Goal: Task Accomplishment & Management: Complete application form

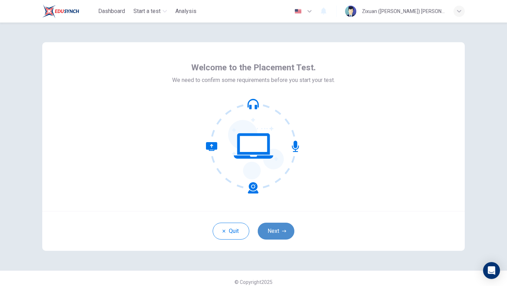
click at [278, 229] on button "Next" at bounding box center [276, 231] width 37 height 17
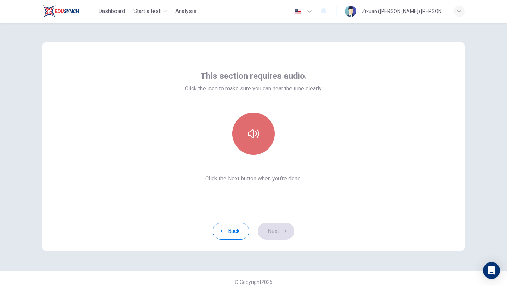
click at [265, 135] on button "button" at bounding box center [253, 134] width 42 height 42
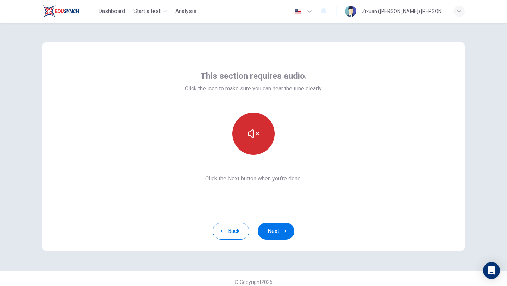
click at [265, 135] on button "button" at bounding box center [253, 134] width 42 height 42
click at [255, 135] on icon "button" at bounding box center [253, 133] width 11 height 11
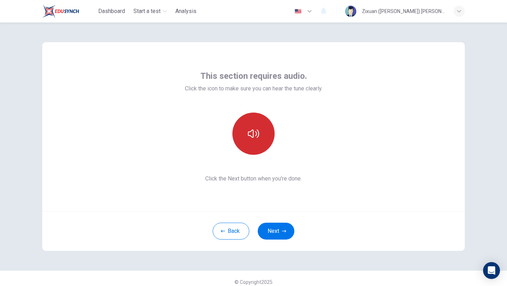
click at [255, 135] on icon "button" at bounding box center [253, 133] width 11 height 11
click at [304, 115] on div at bounding box center [254, 134] width 138 height 42
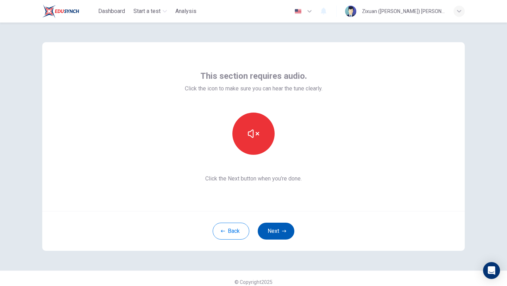
click at [272, 234] on button "Next" at bounding box center [276, 231] width 37 height 17
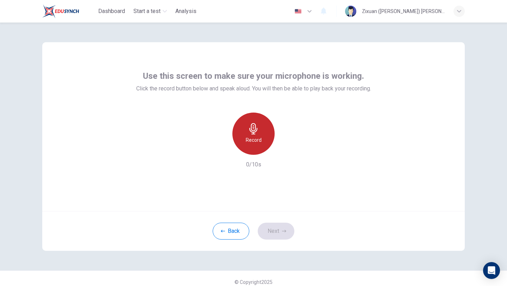
click at [266, 131] on div "Record" at bounding box center [253, 134] width 42 height 42
click at [266, 131] on div "Stop" at bounding box center [253, 134] width 42 height 42
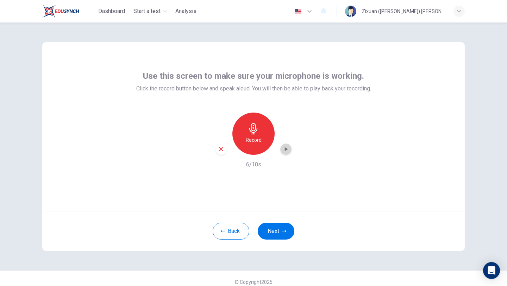
click at [284, 147] on icon "button" at bounding box center [286, 149] width 7 height 7
click at [276, 232] on button "Next" at bounding box center [276, 231] width 37 height 17
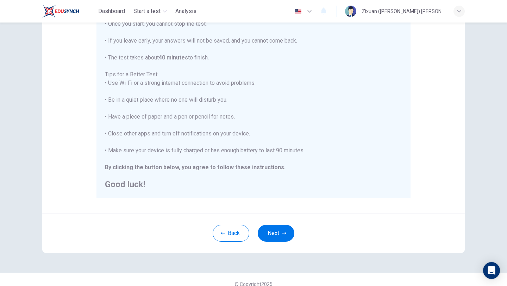
scroll to position [105, 0]
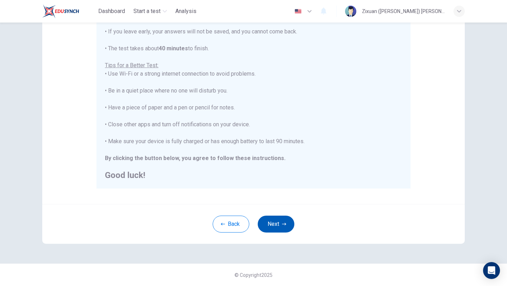
click at [277, 227] on button "Next" at bounding box center [276, 224] width 37 height 17
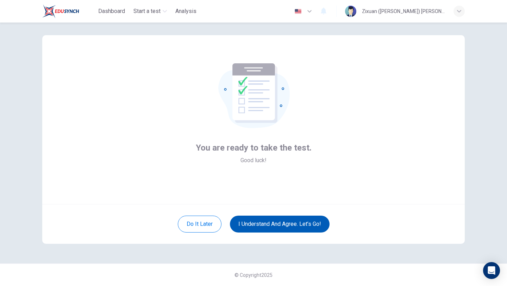
scroll to position [7, 0]
click at [277, 227] on button "I understand and agree. Let’s go!" at bounding box center [280, 224] width 100 height 17
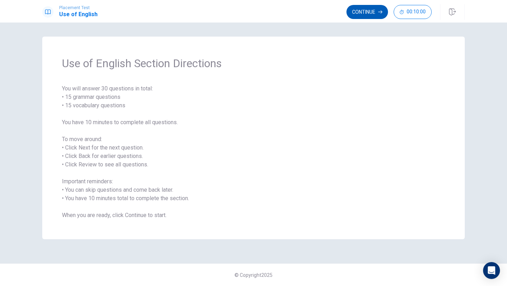
click at [371, 16] on button "Continue" at bounding box center [368, 12] width 42 height 14
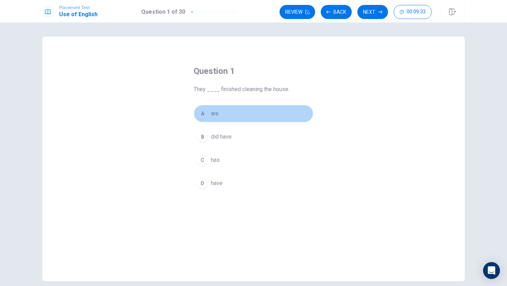
click at [204, 116] on div "A" at bounding box center [202, 113] width 11 height 11
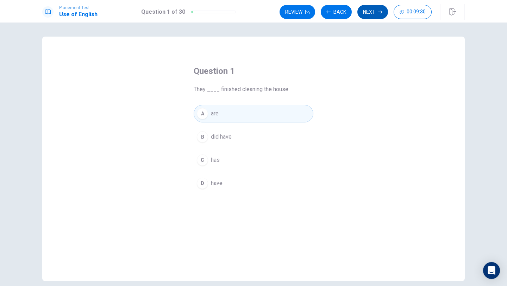
click at [369, 16] on button "Next" at bounding box center [373, 12] width 31 height 14
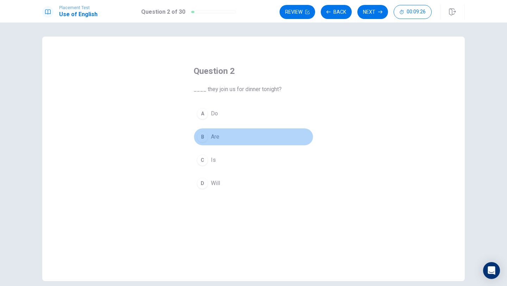
click at [205, 134] on div "B" at bounding box center [202, 136] width 11 height 11
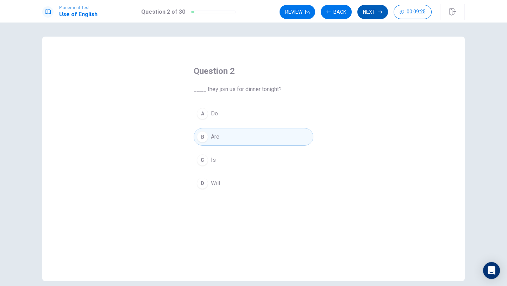
click at [378, 15] on button "Next" at bounding box center [373, 12] width 31 height 14
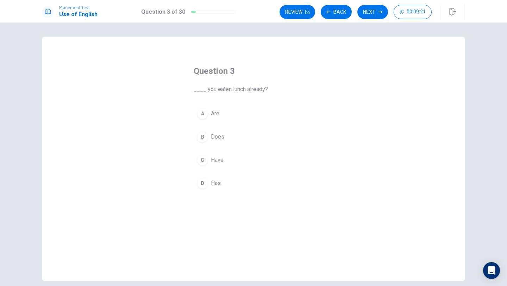
click at [228, 160] on button "C Have" at bounding box center [254, 160] width 120 height 18
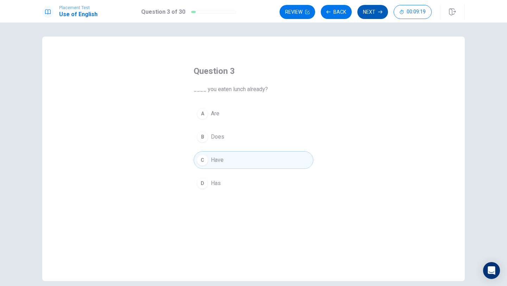
click at [370, 15] on button "Next" at bounding box center [373, 12] width 31 height 14
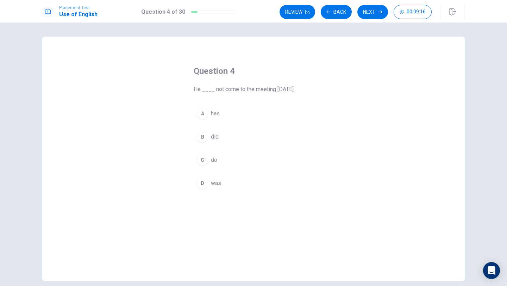
click at [244, 133] on button "B did" at bounding box center [254, 137] width 120 height 18
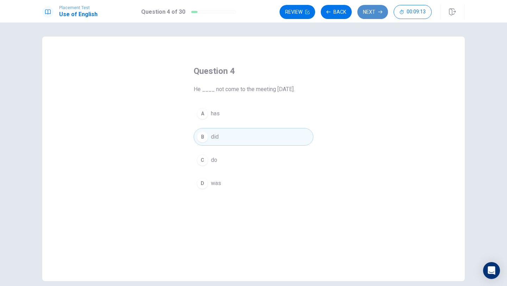
click at [379, 13] on icon "button" at bounding box center [380, 12] width 4 height 4
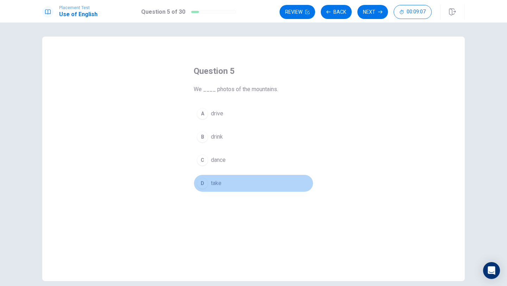
click at [226, 184] on button "D take" at bounding box center [254, 184] width 120 height 18
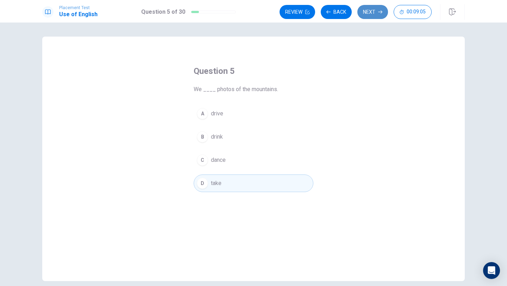
click at [370, 14] on button "Next" at bounding box center [373, 12] width 31 height 14
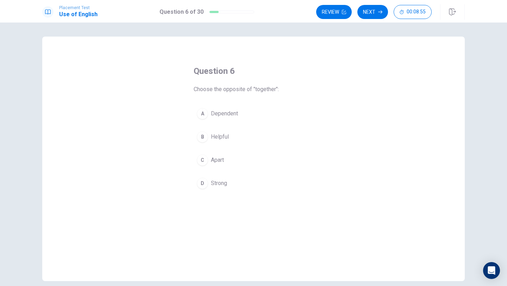
click at [231, 117] on span "Dependent" at bounding box center [224, 114] width 27 height 8
click at [298, 158] on button "C Apart" at bounding box center [254, 160] width 120 height 18
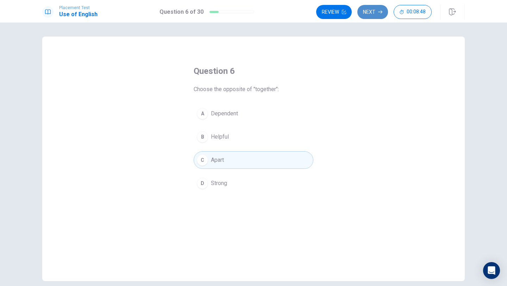
click at [379, 13] on icon "button" at bounding box center [380, 12] width 4 height 4
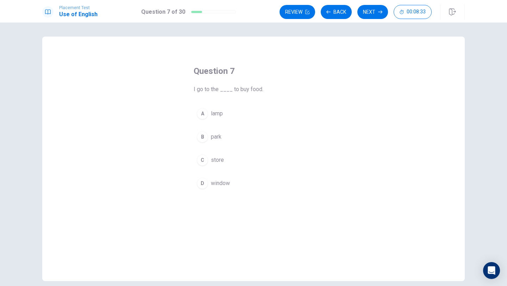
click at [221, 159] on span "store" at bounding box center [217, 160] width 13 height 8
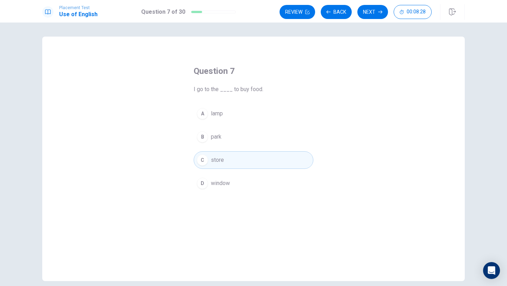
click at [377, 19] on div "Review Back Next 00:08:28" at bounding box center [372, 11] width 185 height 15
click at [374, 12] on button "Next" at bounding box center [373, 12] width 31 height 14
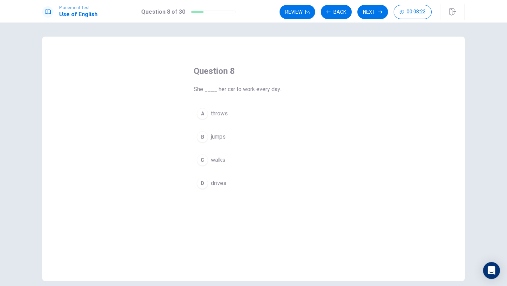
click at [235, 189] on button "D drives" at bounding box center [254, 184] width 120 height 18
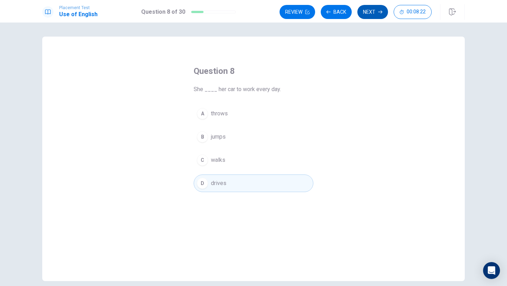
click at [370, 15] on button "Next" at bounding box center [373, 12] width 31 height 14
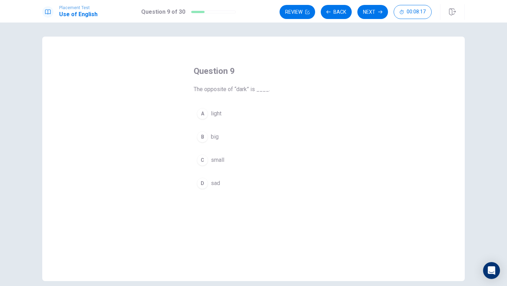
click at [235, 112] on button "A light" at bounding box center [254, 114] width 120 height 18
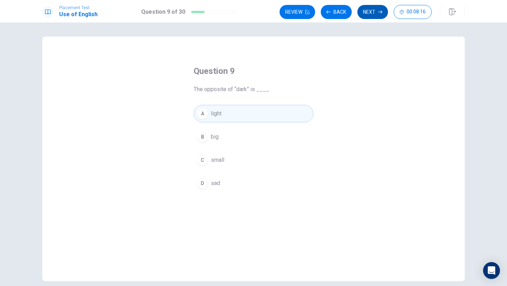
click at [376, 10] on button "Next" at bounding box center [373, 12] width 31 height 14
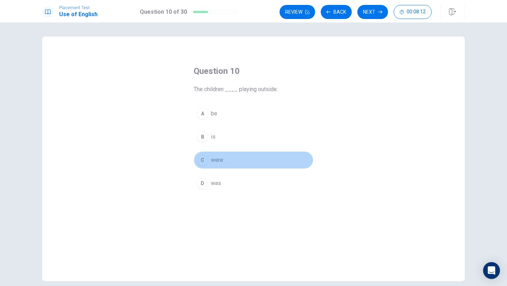
click at [239, 159] on button "C were" at bounding box center [254, 160] width 120 height 18
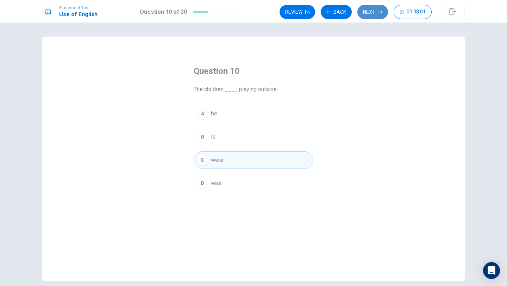
click at [379, 12] on icon "button" at bounding box center [380, 12] width 4 height 3
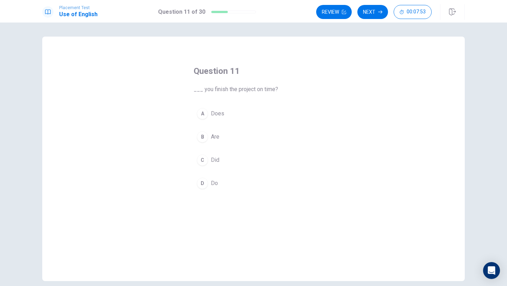
click at [209, 182] on button "D Do" at bounding box center [254, 184] width 120 height 18
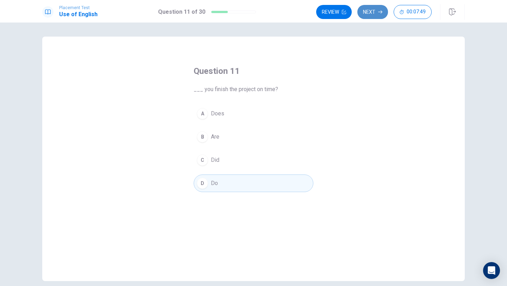
click at [363, 13] on button "Next" at bounding box center [373, 12] width 31 height 14
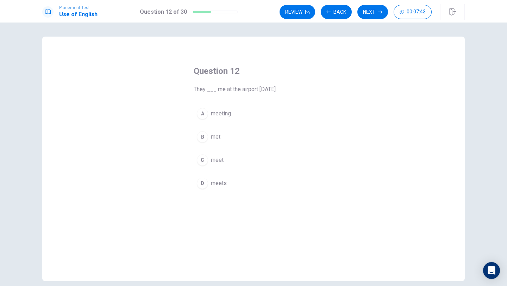
click at [229, 136] on button "B met" at bounding box center [254, 137] width 120 height 18
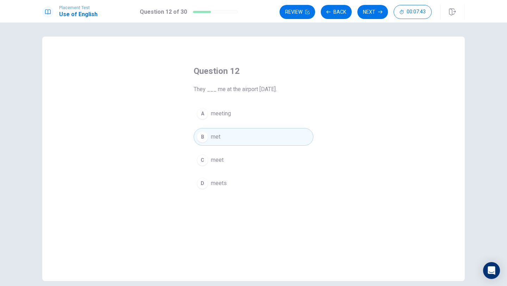
click at [378, 18] on button "Next" at bounding box center [373, 12] width 31 height 14
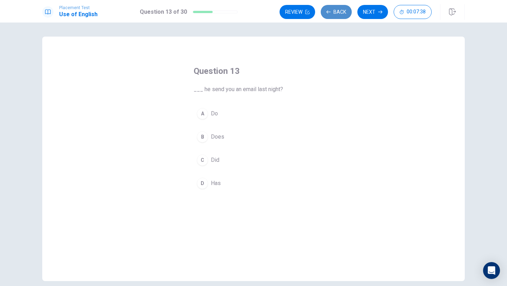
click at [329, 16] on button "Back" at bounding box center [336, 12] width 31 height 14
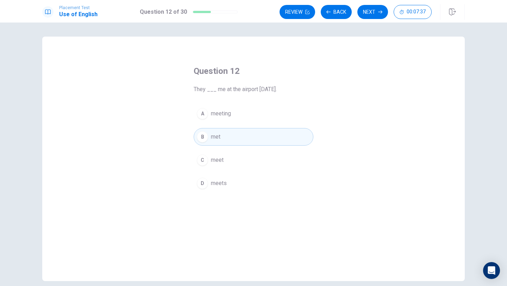
click at [364, 4] on div "Review Back Next 00:07:37" at bounding box center [372, 11] width 185 height 15
click at [364, 8] on button "Next" at bounding box center [373, 12] width 31 height 14
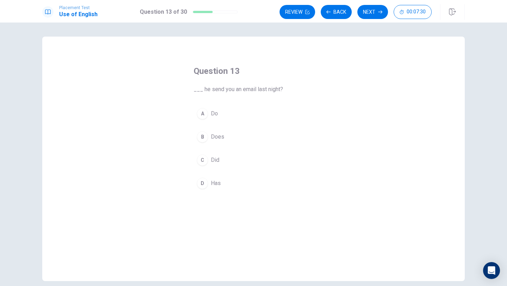
click at [218, 137] on span "Does" at bounding box center [217, 137] width 13 height 8
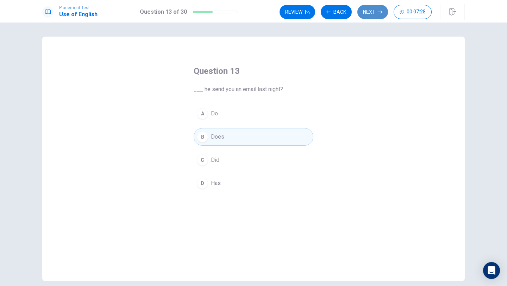
click at [374, 16] on button "Next" at bounding box center [373, 12] width 31 height 14
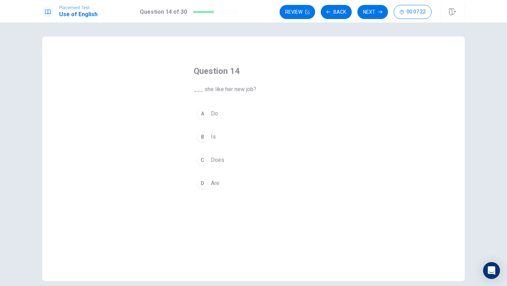
click at [224, 140] on button "B Is" at bounding box center [254, 137] width 120 height 18
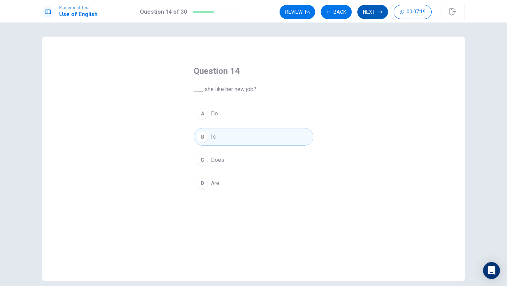
click at [366, 14] on button "Next" at bounding box center [373, 12] width 31 height 14
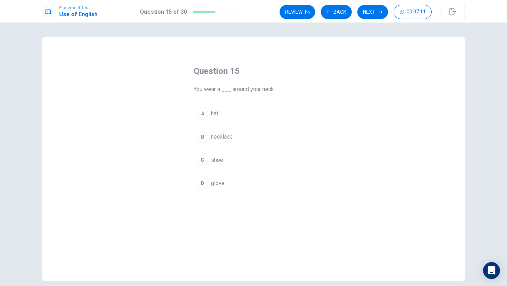
click at [253, 136] on button "B necklace" at bounding box center [254, 137] width 120 height 18
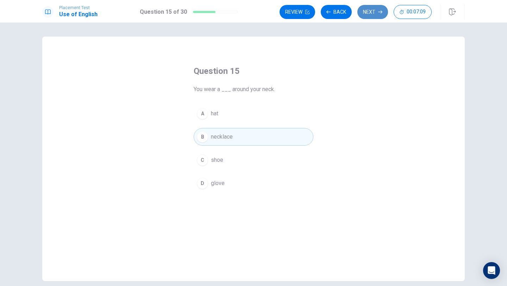
click at [376, 11] on button "Next" at bounding box center [373, 12] width 31 height 14
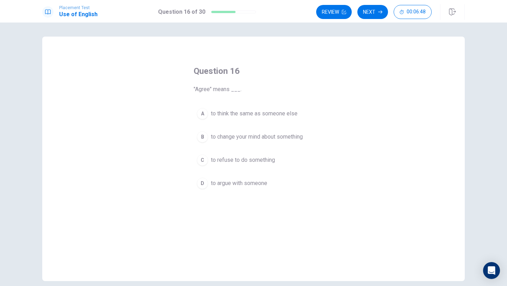
click at [272, 164] on span "to refuse to do something" at bounding box center [243, 160] width 64 height 8
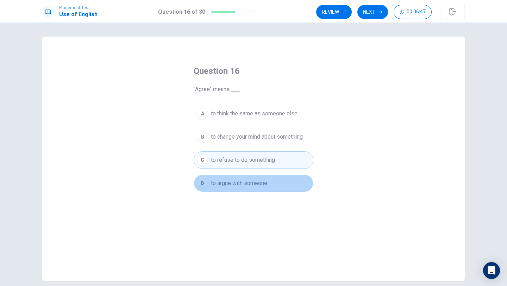
click at [268, 179] on button "D to argue with someone" at bounding box center [254, 184] width 120 height 18
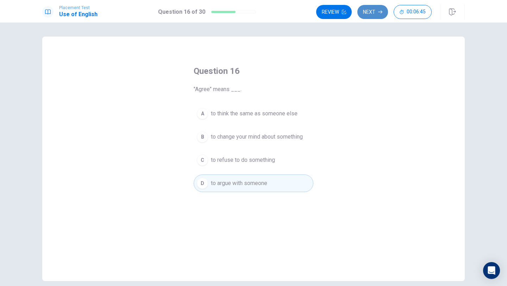
click at [370, 16] on button "Next" at bounding box center [373, 12] width 31 height 14
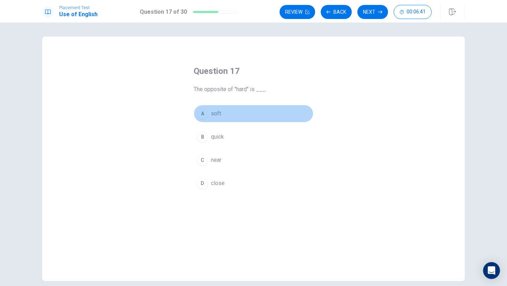
click at [231, 113] on button "A soft" at bounding box center [254, 114] width 120 height 18
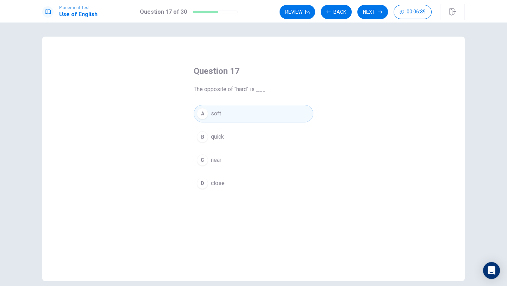
click at [371, 17] on button "Next" at bounding box center [373, 12] width 31 height 14
click at [218, 159] on span "quiet" at bounding box center [217, 160] width 12 height 8
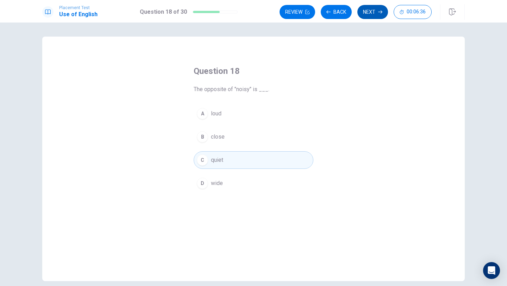
click at [378, 15] on button "Next" at bounding box center [373, 12] width 31 height 14
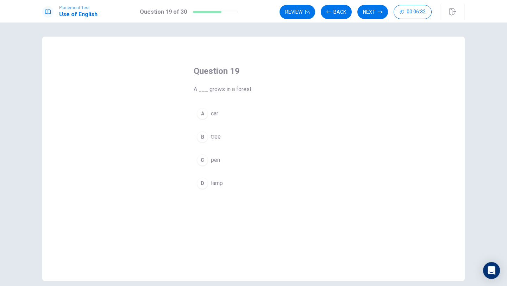
click at [230, 142] on button "B tree" at bounding box center [254, 137] width 120 height 18
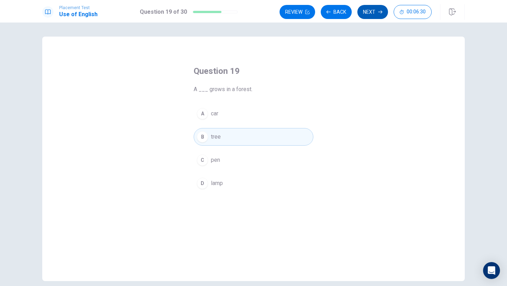
click at [366, 17] on button "Next" at bounding box center [373, 12] width 31 height 14
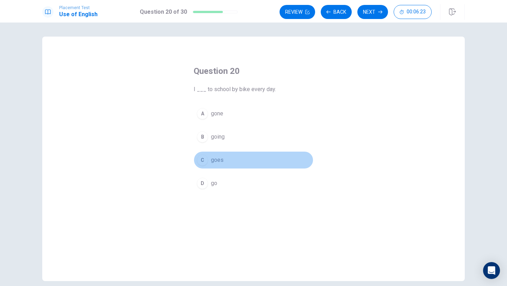
click at [237, 165] on button "C goes" at bounding box center [254, 160] width 120 height 18
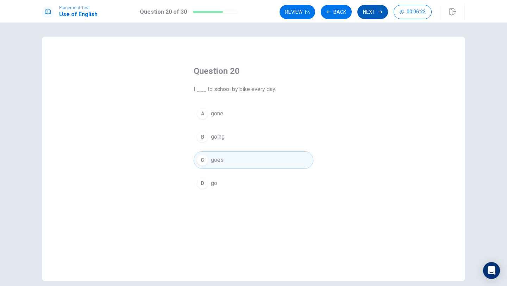
click at [366, 9] on button "Next" at bounding box center [373, 12] width 31 height 14
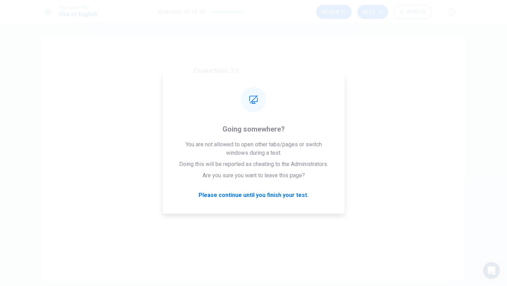
click at [447, 87] on div "Question 21 We ___ studying when the fire alarm went off. A is B were C be D was" at bounding box center [253, 159] width 423 height 245
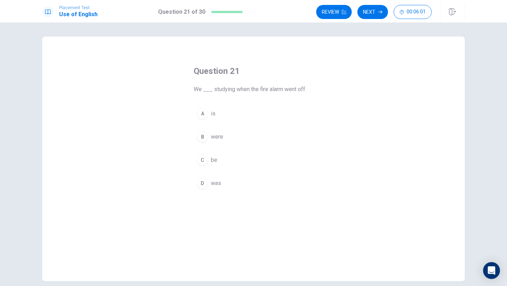
click at [95, 73] on div "Question 21 We ___ studying when the fire alarm went off. A is B were C be D was" at bounding box center [253, 159] width 423 height 245
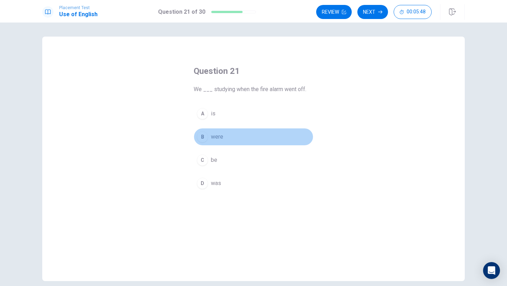
click at [207, 133] on button "B were" at bounding box center [254, 137] width 120 height 18
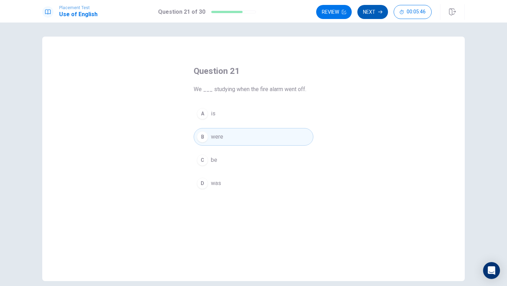
click at [372, 17] on button "Next" at bounding box center [373, 12] width 31 height 14
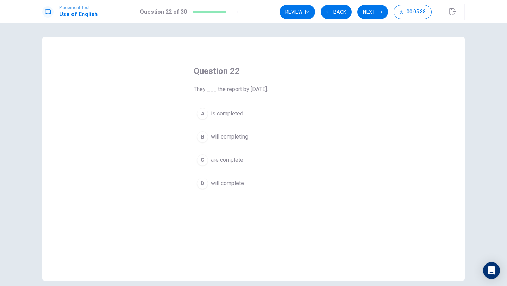
click at [223, 131] on button "B will completing" at bounding box center [254, 137] width 120 height 18
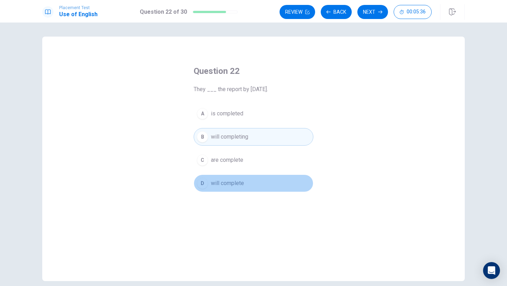
click at [256, 190] on button "D will complete" at bounding box center [254, 184] width 120 height 18
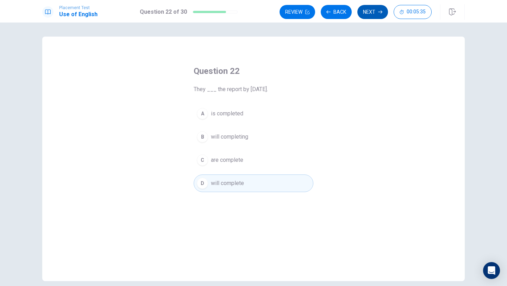
click at [376, 18] on button "Next" at bounding box center [373, 12] width 31 height 14
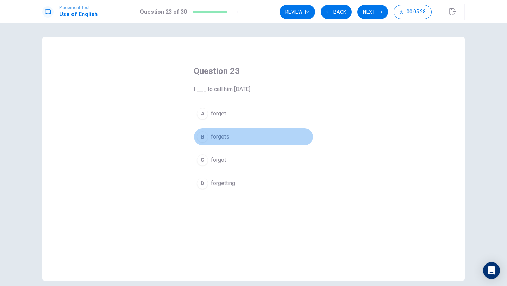
click at [235, 142] on button "B forgets" at bounding box center [254, 137] width 120 height 18
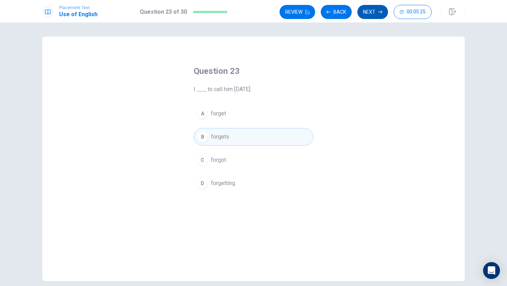
click at [379, 11] on icon "button" at bounding box center [380, 12] width 4 height 4
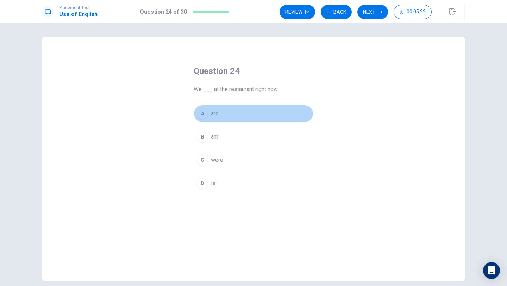
click at [262, 113] on button "A are" at bounding box center [254, 114] width 120 height 18
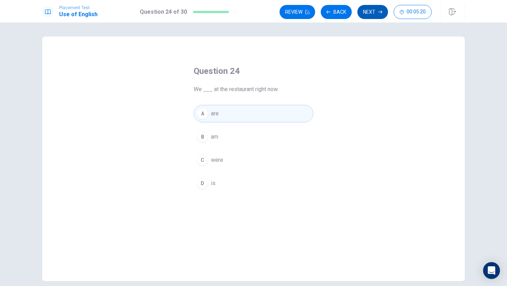
click at [372, 18] on button "Next" at bounding box center [373, 12] width 31 height 14
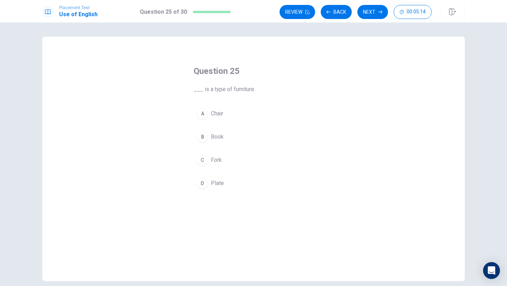
click at [238, 162] on button "C Fork" at bounding box center [254, 160] width 120 height 18
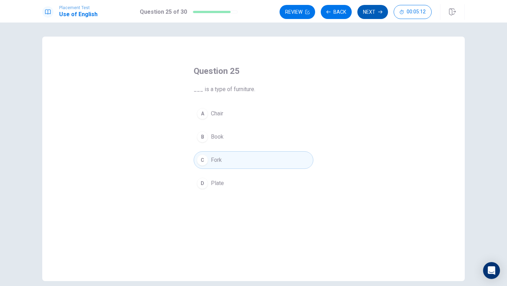
click at [368, 18] on button "Next" at bounding box center [373, 12] width 31 height 14
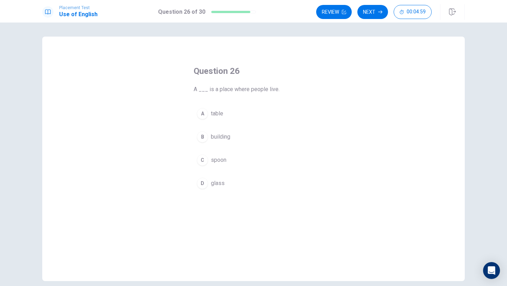
click at [254, 138] on button "B building" at bounding box center [254, 137] width 120 height 18
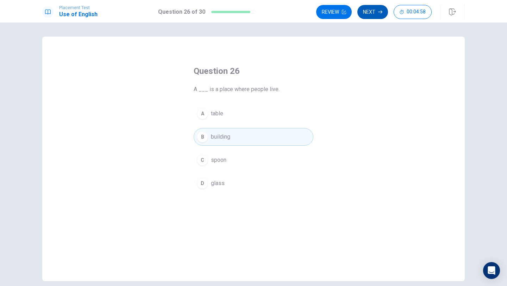
click at [379, 16] on button "Next" at bounding box center [373, 12] width 31 height 14
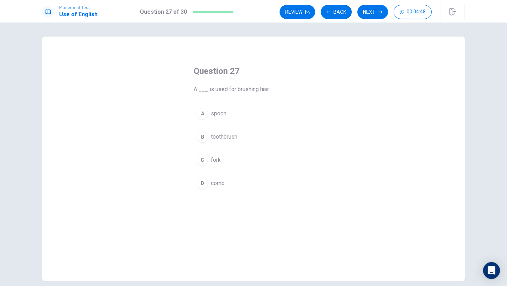
click at [270, 152] on button "C fork" at bounding box center [254, 160] width 120 height 18
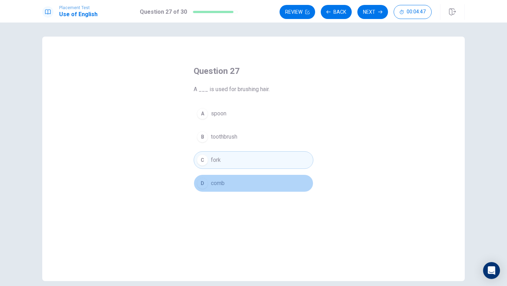
click at [265, 181] on button "D comb" at bounding box center [254, 184] width 120 height 18
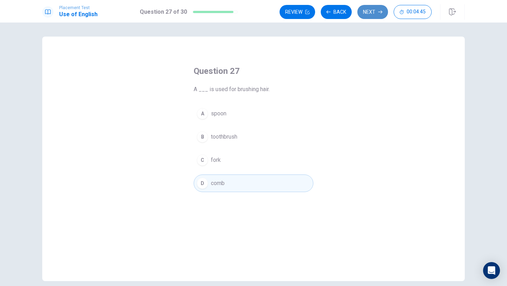
click at [369, 12] on button "Next" at bounding box center [373, 12] width 31 height 14
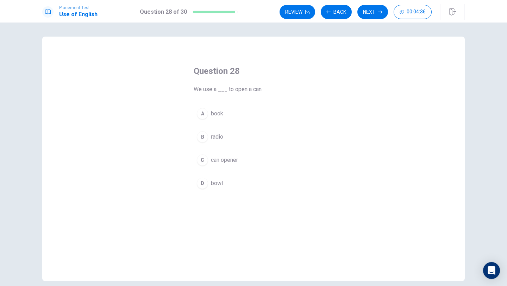
click at [242, 144] on button "B radio" at bounding box center [254, 137] width 120 height 18
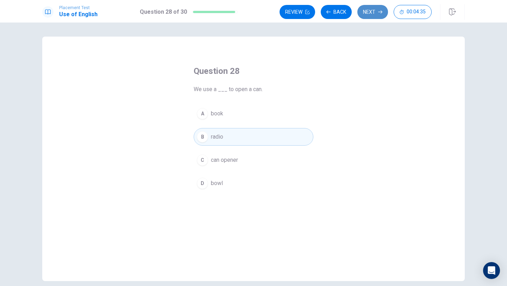
click at [364, 12] on button "Next" at bounding box center [373, 12] width 31 height 14
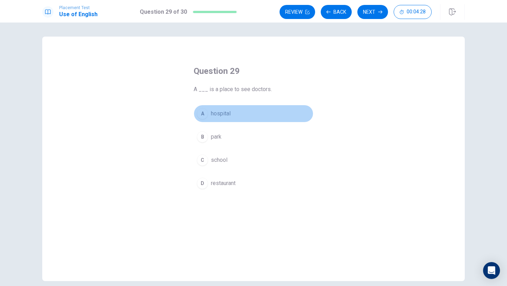
click at [260, 112] on button "A hospital" at bounding box center [254, 114] width 120 height 18
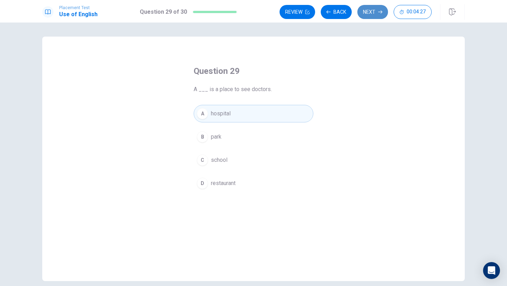
click at [369, 17] on button "Next" at bounding box center [373, 12] width 31 height 14
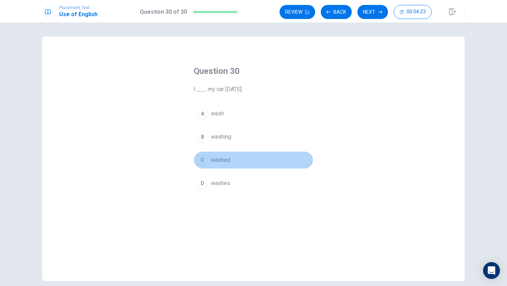
click at [240, 162] on button "C washed" at bounding box center [254, 160] width 120 height 18
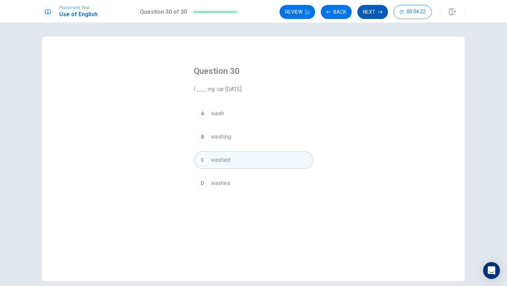
click at [365, 11] on button "Next" at bounding box center [373, 12] width 31 height 14
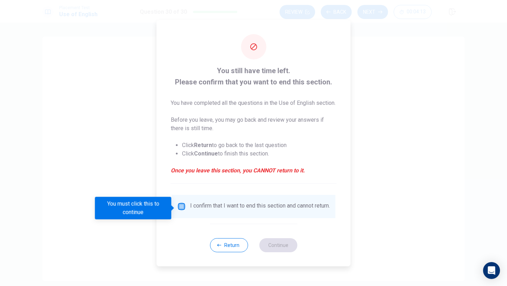
click at [179, 209] on input "You must click this to continue" at bounding box center [182, 207] width 8 height 8
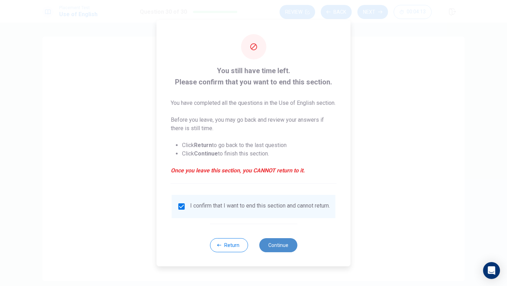
click at [272, 250] on button "Continue" at bounding box center [278, 245] width 38 height 14
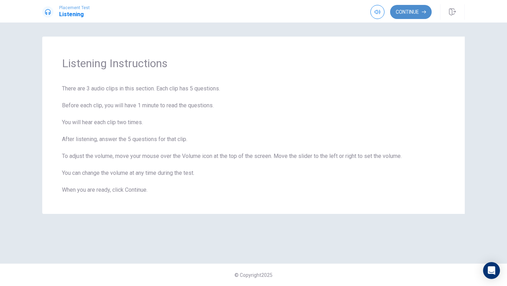
click at [395, 15] on button "Continue" at bounding box center [411, 12] width 42 height 14
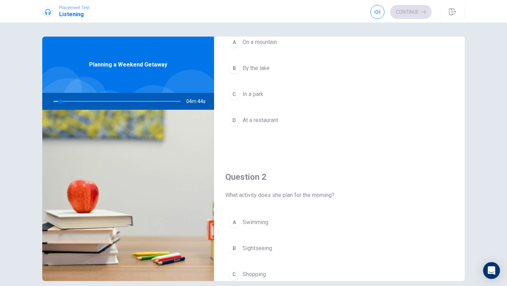
scroll to position [61, 0]
click at [229, 117] on div "D" at bounding box center [234, 118] width 11 height 11
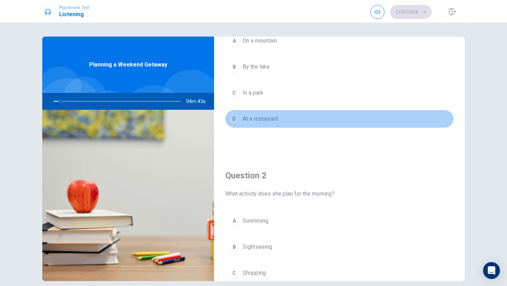
click at [229, 118] on div "D" at bounding box center [234, 118] width 11 height 11
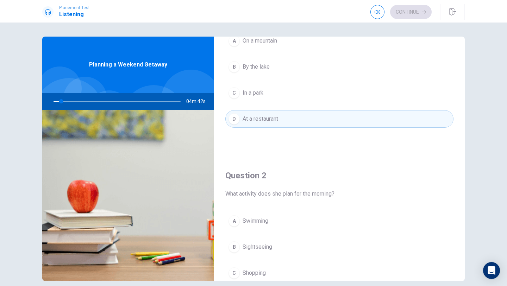
click at [231, 157] on div "Question 2 What activity does she plan for the morning? A Swimming B Sightseein…" at bounding box center [339, 246] width 251 height 180
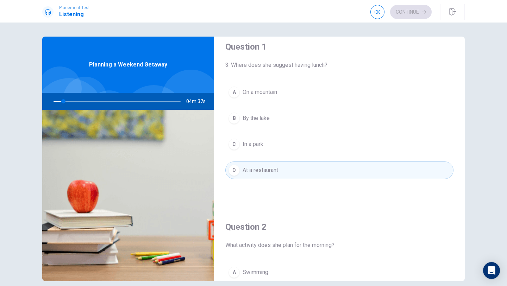
scroll to position [12, 0]
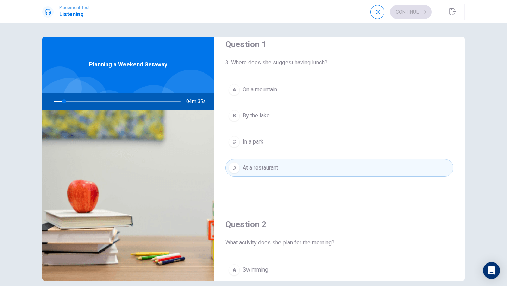
click at [73, 103] on div at bounding box center [115, 101] width 141 height 17
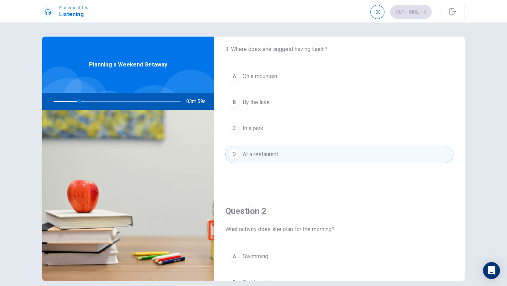
scroll to position [0, 0]
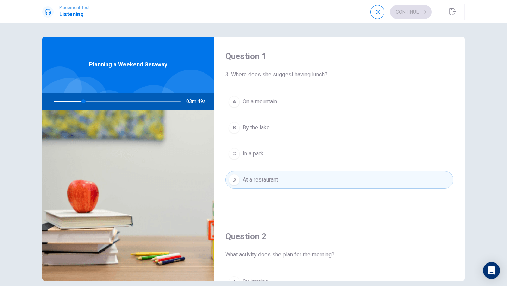
click at [25, 82] on div "Question 1 3. Where does she suggest having lunch? A On a mountain B By the lak…" at bounding box center [253, 155] width 507 height 264
click at [156, 103] on div at bounding box center [115, 101] width 141 height 17
click at [230, 109] on button "A On a mountain" at bounding box center [339, 102] width 228 height 18
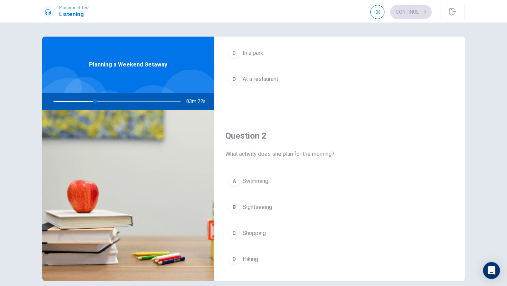
scroll to position [102, 0]
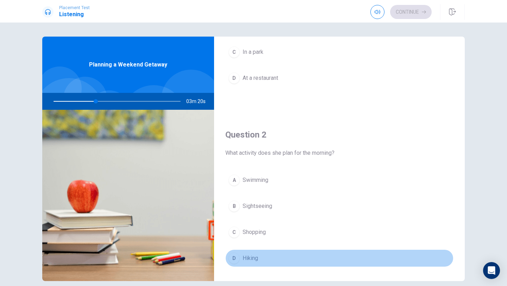
click at [250, 260] on span "Hiking" at bounding box center [250, 258] width 15 height 8
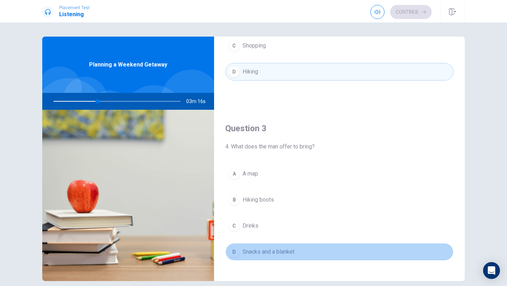
click at [250, 259] on button "D Snacks and a blanket" at bounding box center [339, 252] width 228 height 18
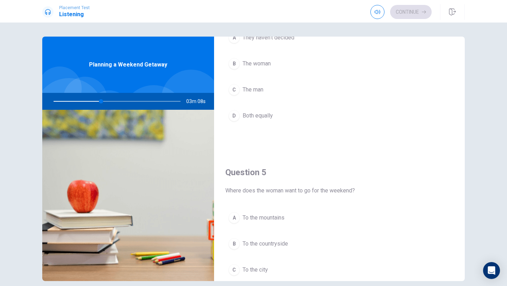
scroll to position [604, 0]
click at [251, 249] on span "To the countryside" at bounding box center [265, 245] width 45 height 8
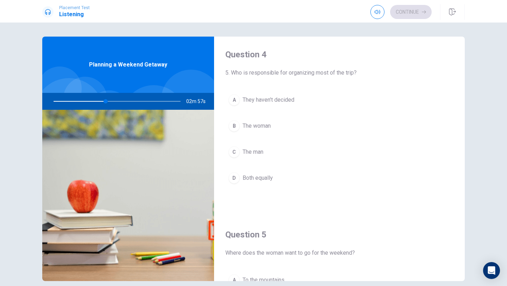
scroll to position [547, 0]
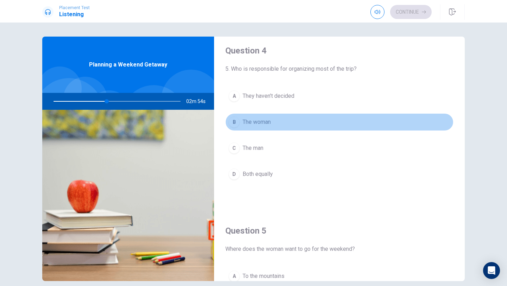
click at [282, 127] on button "B The woman" at bounding box center [339, 122] width 228 height 18
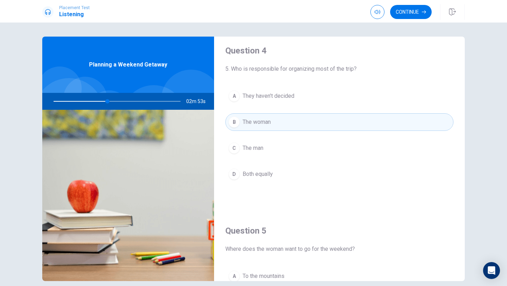
click at [280, 177] on button "D Both equally" at bounding box center [339, 175] width 228 height 18
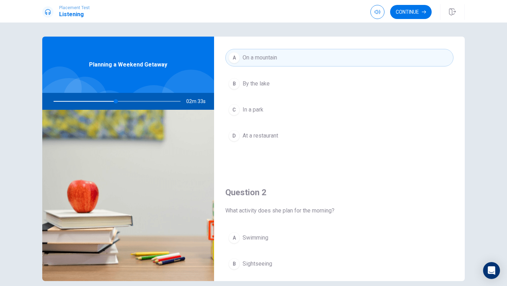
scroll to position [0, 0]
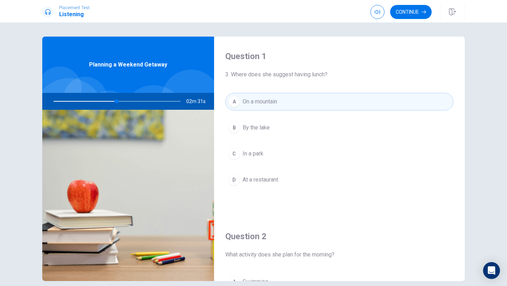
drag, startPoint x: 116, startPoint y: 100, endPoint x: 175, endPoint y: 89, distance: 60.5
click at [170, 92] on div "Planning a Weekend Getaway 02m 31s" at bounding box center [128, 159] width 172 height 245
click at [400, 13] on button "Continue" at bounding box center [411, 12] width 42 height 14
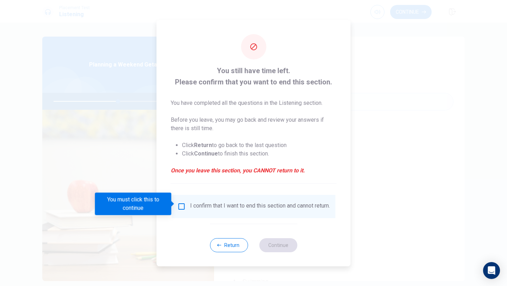
click at [184, 206] on input "You must click this to continue" at bounding box center [182, 207] width 8 height 8
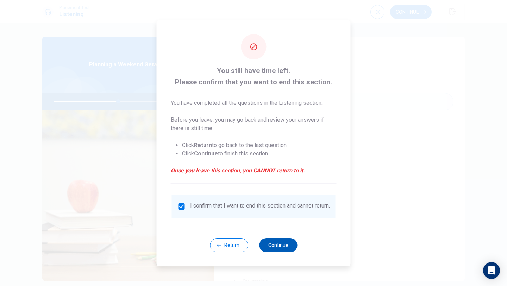
click at [271, 246] on button "Continue" at bounding box center [278, 245] width 38 height 14
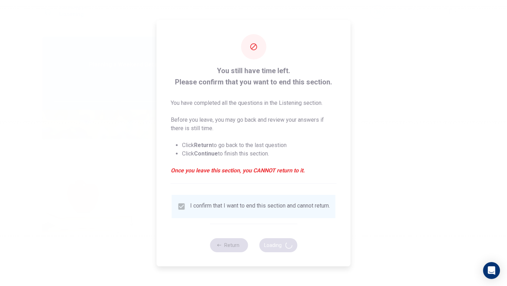
type input "52"
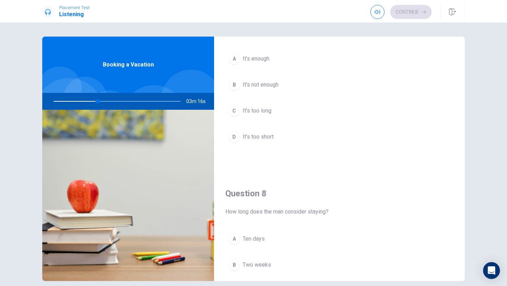
scroll to position [203, 0]
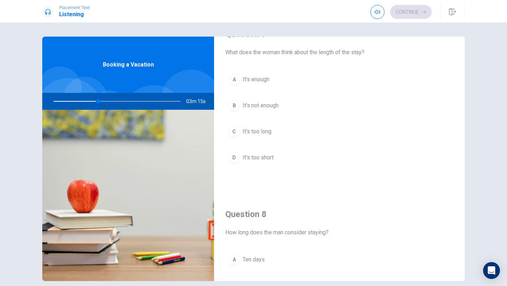
click at [260, 77] on span "It’s enough" at bounding box center [256, 79] width 27 height 8
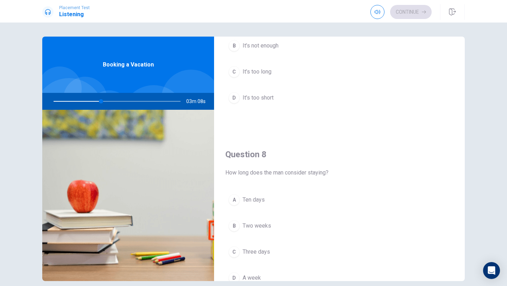
scroll to position [282, 0]
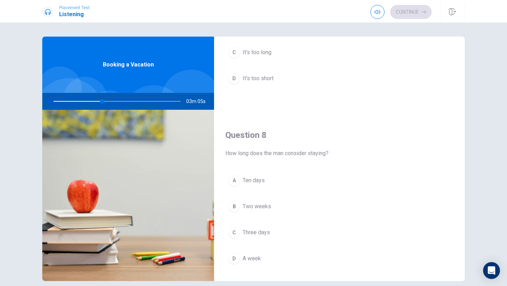
click at [249, 258] on span "A week" at bounding box center [252, 259] width 18 height 8
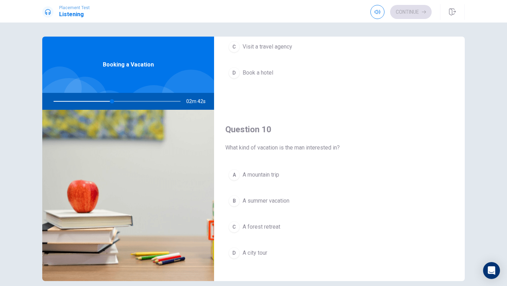
scroll to position [646, 0]
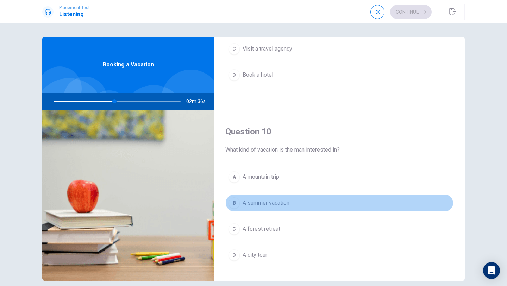
click at [287, 207] on span "A summer vacation" at bounding box center [266, 203] width 47 height 8
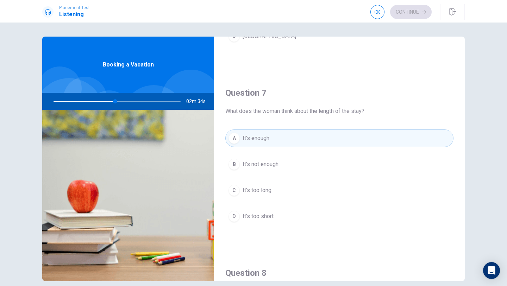
scroll to position [0, 0]
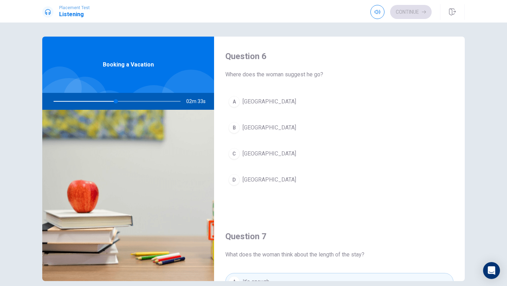
click at [275, 183] on button "D [GEOGRAPHIC_DATA]" at bounding box center [339, 180] width 228 height 18
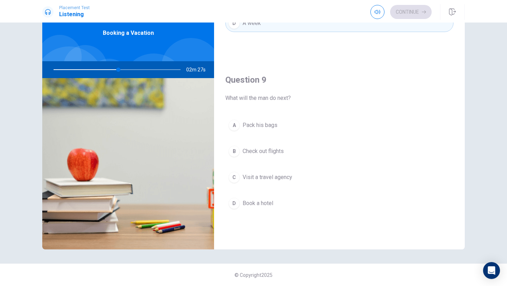
scroll to position [496, 0]
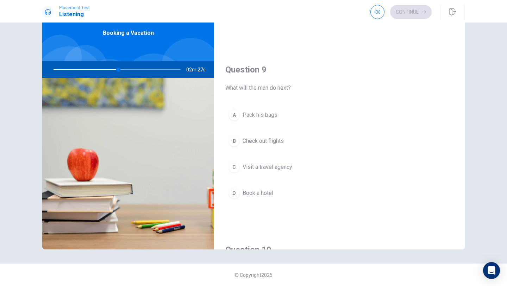
click at [268, 171] on span "Visit a travel agency" at bounding box center [268, 167] width 50 height 8
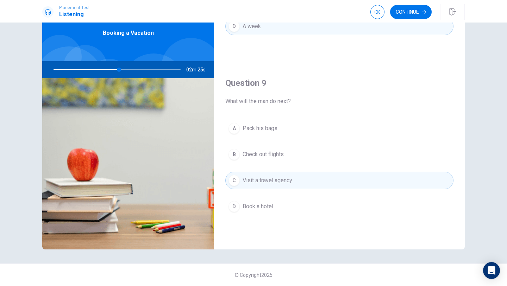
scroll to position [438, 0]
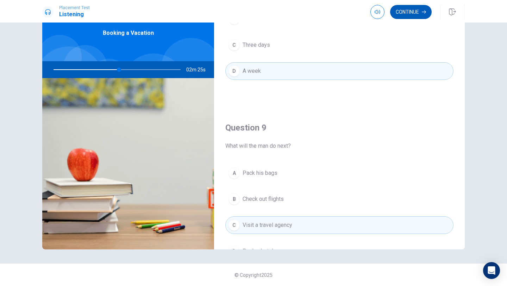
click at [417, 10] on button "Continue" at bounding box center [411, 12] width 42 height 14
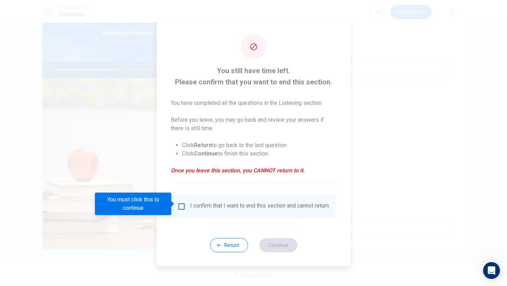
click at [181, 203] on input "You must click this to continue" at bounding box center [182, 207] width 8 height 8
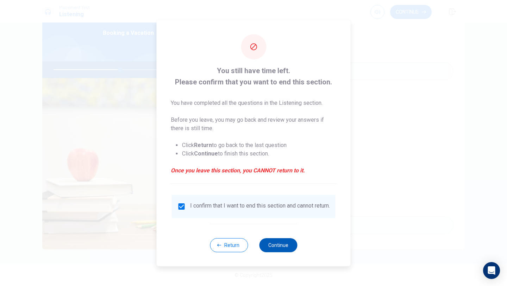
click at [289, 244] on button "Continue" at bounding box center [278, 245] width 38 height 14
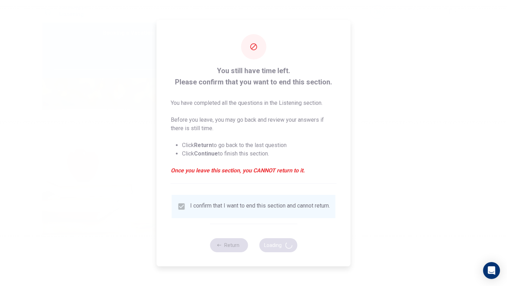
type input "54"
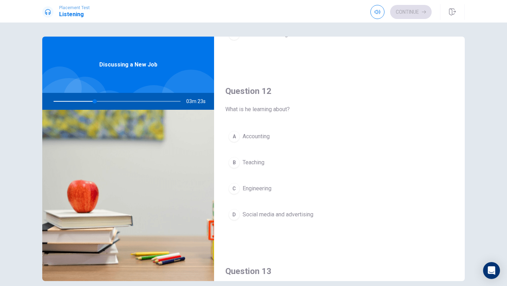
scroll to position [146, 0]
click at [280, 209] on button "D Social media and advertising" at bounding box center [339, 214] width 228 height 18
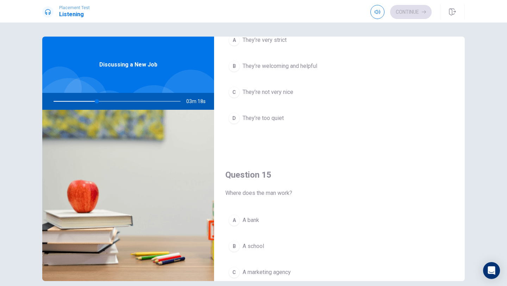
click at [277, 219] on button "A A bank" at bounding box center [339, 221] width 228 height 18
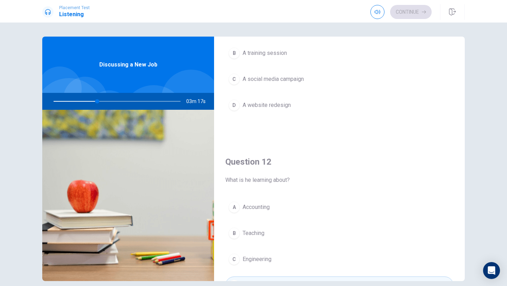
scroll to position [0, 0]
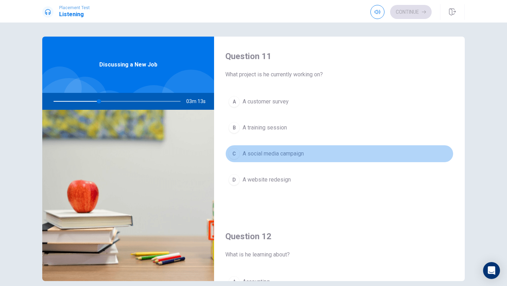
click at [280, 155] on span "A social media campaign" at bounding box center [273, 154] width 61 height 8
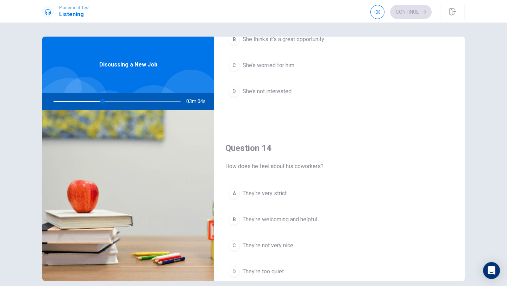
scroll to position [448, 0]
click at [291, 218] on span "They’re welcoming and helpful" at bounding box center [280, 220] width 75 height 8
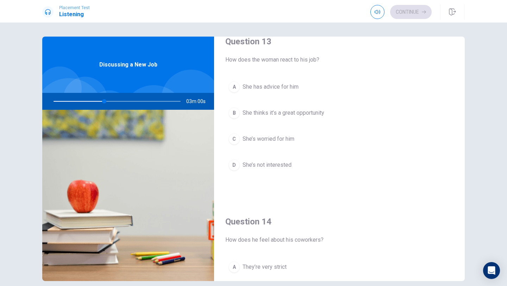
scroll to position [369, 0]
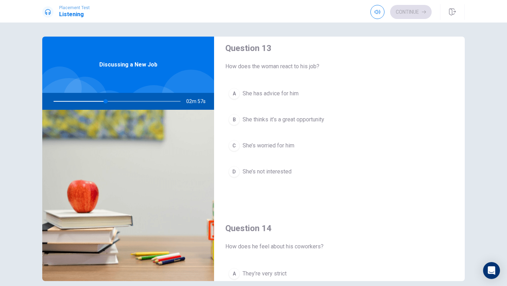
click at [279, 129] on div "A She has advice for him B She thinks it’s a great opportunity C She’s worried …" at bounding box center [339, 140] width 228 height 110
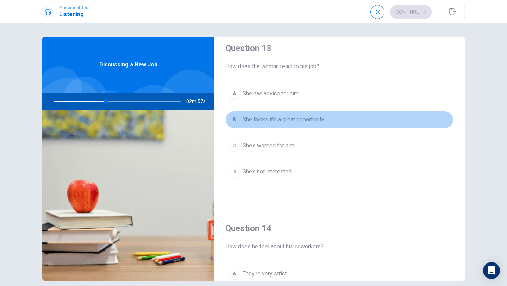
click at [279, 124] on button "B She thinks it’s a great opportunity" at bounding box center [339, 120] width 228 height 18
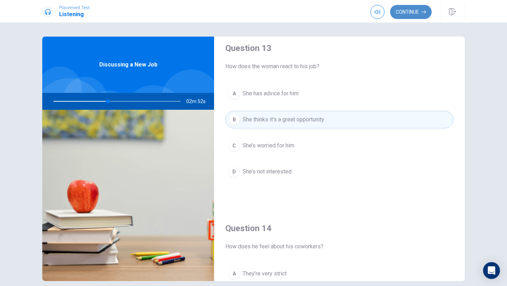
click at [408, 11] on button "Continue" at bounding box center [411, 12] width 42 height 14
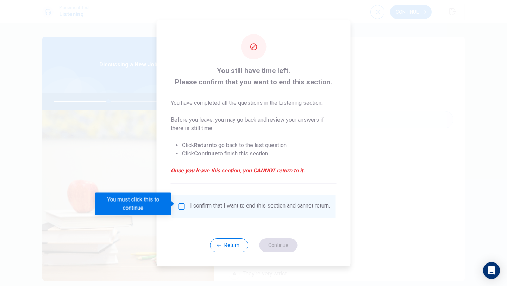
click at [179, 205] on input "You must click this to continue" at bounding box center [182, 207] width 8 height 8
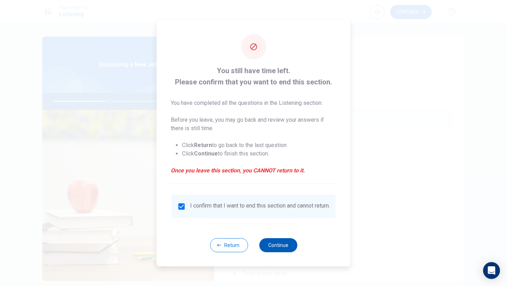
click at [261, 248] on button "Continue" at bounding box center [278, 245] width 38 height 14
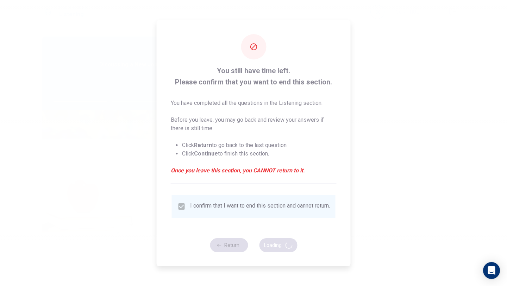
type input "44"
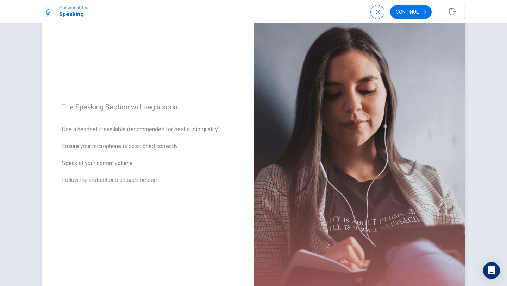
scroll to position [43, 0]
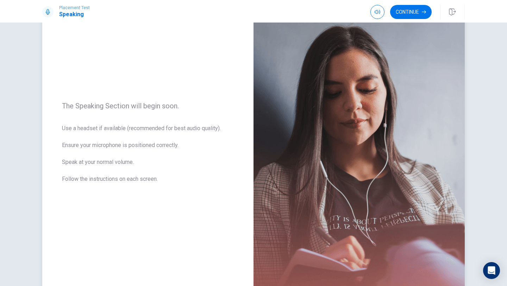
drag, startPoint x: 278, startPoint y: 196, endPoint x: 169, endPoint y: 123, distance: 130.7
click at [169, 125] on div "The Speaking Section will begin soon. Use a headset if available (recommended f…" at bounding box center [253, 146] width 423 height 307
click at [168, 124] on div "The Speaking Section will begin soon. Use a headset if available (recommended f…" at bounding box center [147, 146] width 211 height 307
drag, startPoint x: 168, startPoint y: 126, endPoint x: 187, endPoint y: 128, distance: 18.4
click at [187, 128] on span "Use a headset if available (recommended for best audio quality). Ensure your mi…" at bounding box center [148, 158] width 172 height 68
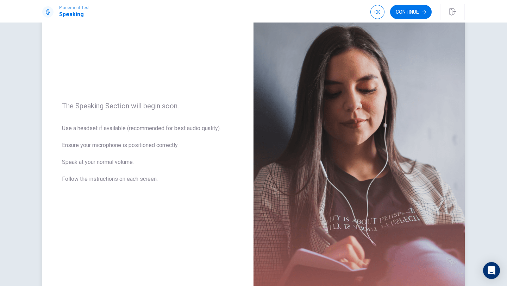
click at [187, 128] on span "Use a headset if available (recommended for best audio quality). Ensure your mi…" at bounding box center [148, 158] width 172 height 68
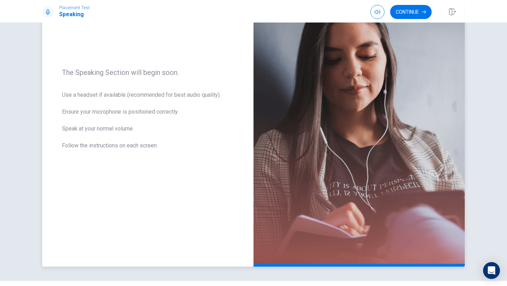
scroll to position [0, 0]
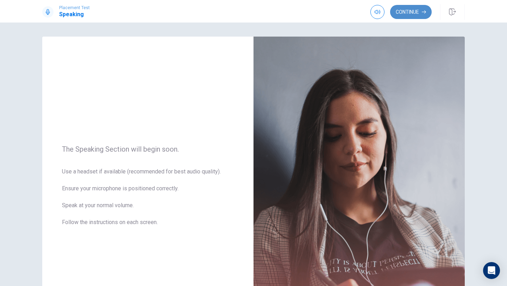
click at [401, 14] on button "Continue" at bounding box center [411, 12] width 42 height 14
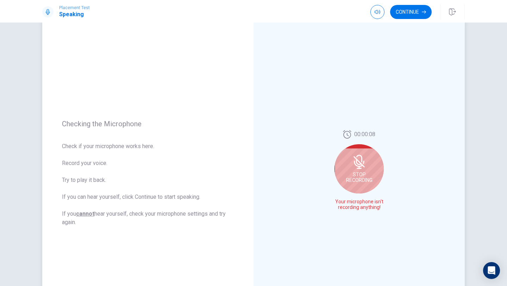
scroll to position [17, 0]
click at [368, 162] on div "Stop Recording" at bounding box center [359, 168] width 49 height 49
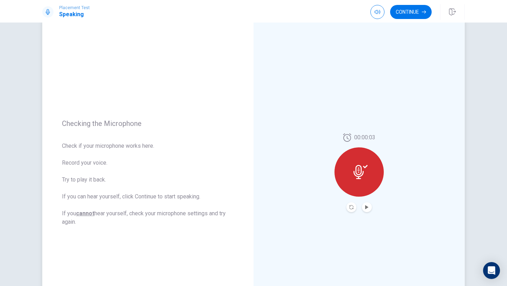
click at [368, 164] on div at bounding box center [359, 172] width 49 height 49
click at [369, 207] on button "Play Audio" at bounding box center [367, 208] width 10 height 10
click at [401, 16] on button "Continue" at bounding box center [411, 12] width 42 height 14
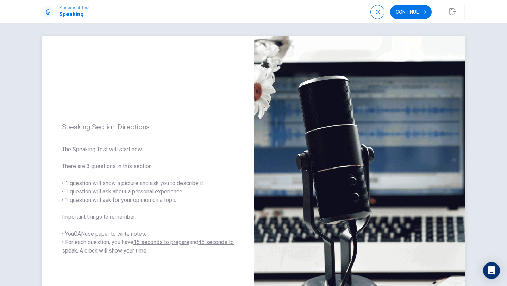
scroll to position [0, 0]
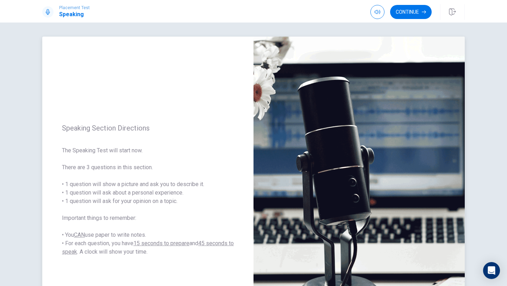
click at [402, 83] on img at bounding box center [359, 190] width 211 height 307
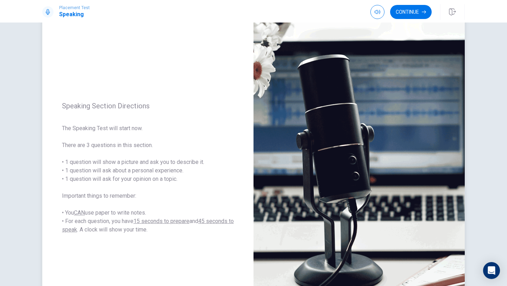
scroll to position [21, 0]
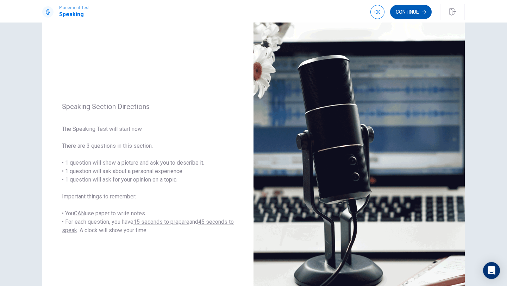
click at [420, 10] on button "Continue" at bounding box center [411, 12] width 42 height 14
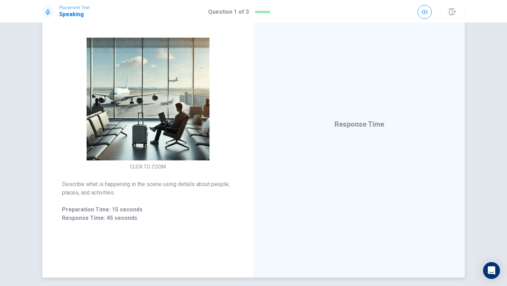
scroll to position [67, 0]
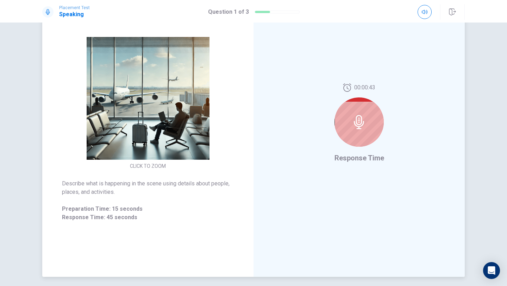
click at [363, 116] on icon at bounding box center [359, 122] width 14 height 14
click at [362, 122] on icon at bounding box center [359, 122] width 14 height 14
click at [366, 123] on icon at bounding box center [359, 122] width 14 height 14
click at [167, 136] on img at bounding box center [147, 98] width 135 height 123
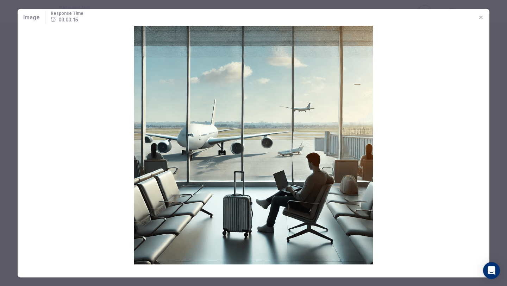
click at [222, 174] on img at bounding box center [254, 145] width 472 height 239
click at [69, 100] on img at bounding box center [254, 145] width 472 height 239
click at [482, 14] on icon "button" at bounding box center [481, 17] width 6 height 6
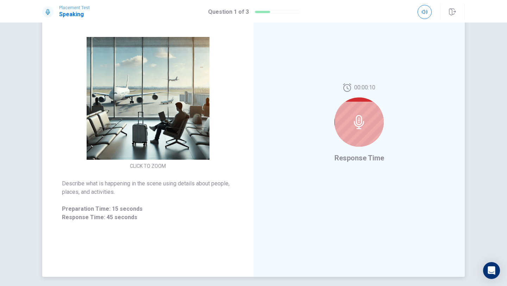
click at [361, 128] on icon at bounding box center [359, 122] width 14 height 14
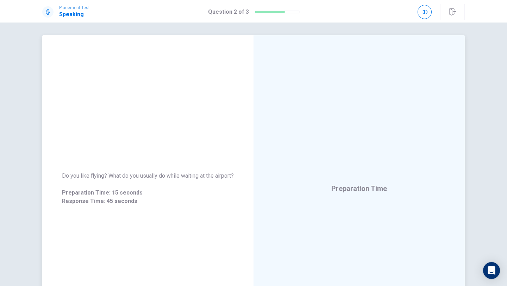
scroll to position [0, 0]
click at [174, 137] on div "Do you like flying? What do you usually do while waiting at the airport? Prepar…" at bounding box center [147, 190] width 211 height 307
drag, startPoint x: 169, startPoint y: 172, endPoint x: 179, endPoint y: 172, distance: 9.2
click at [179, 173] on span "Do you like flying? What do you usually do while waiting at the airport?" at bounding box center [148, 177] width 172 height 8
drag, startPoint x: 179, startPoint y: 172, endPoint x: 168, endPoint y: 172, distance: 10.9
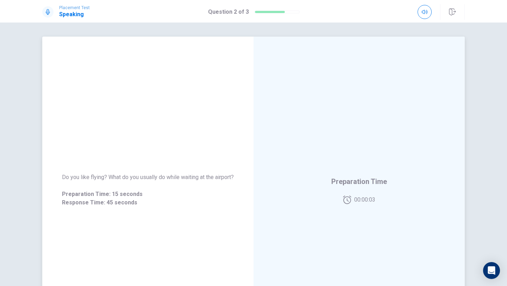
click at [168, 173] on span "Do you like flying? What do you usually do while waiting at the airport?" at bounding box center [148, 177] width 172 height 8
drag, startPoint x: 168, startPoint y: 172, endPoint x: 182, endPoint y: 172, distance: 14.8
click at [180, 173] on span "Do you like flying? What do you usually do while waiting at the airport?" at bounding box center [148, 177] width 172 height 8
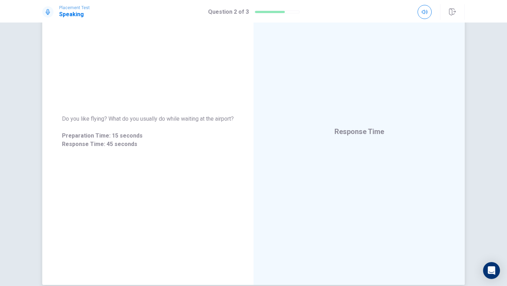
scroll to position [58, 0]
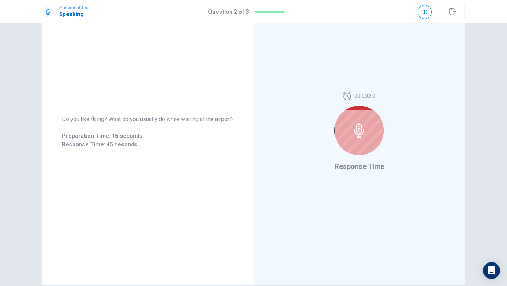
click at [366, 136] on div at bounding box center [359, 130] width 49 height 49
click at [345, 139] on div at bounding box center [359, 130] width 49 height 49
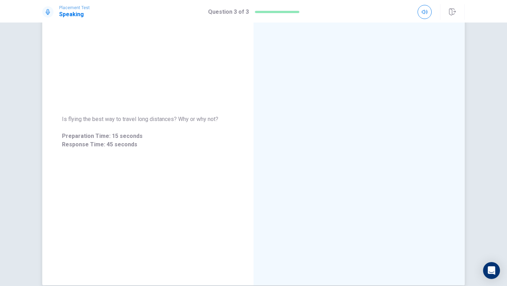
scroll to position [62, 0]
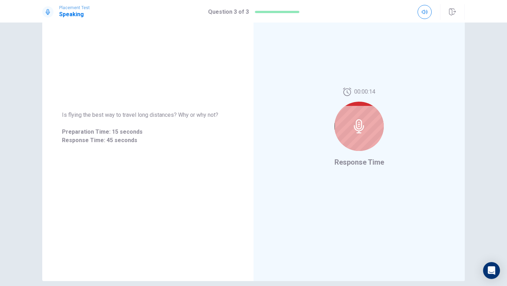
click at [368, 122] on div at bounding box center [359, 126] width 49 height 49
click at [360, 128] on icon at bounding box center [359, 126] width 14 height 14
click at [429, 18] on div at bounding box center [425, 12] width 14 height 14
click at [329, 98] on div "00:00:11 Response Time" at bounding box center [359, 127] width 211 height 307
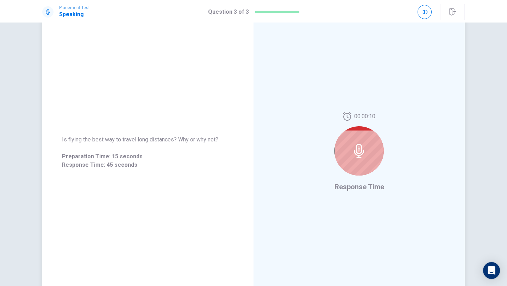
scroll to position [32, 0]
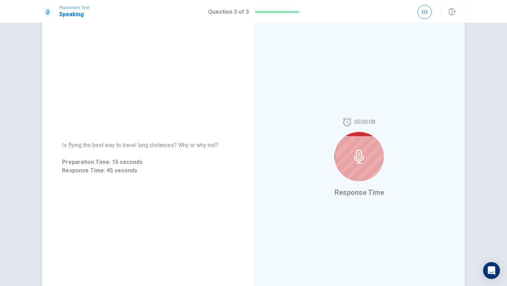
drag, startPoint x: 207, startPoint y: 141, endPoint x: 186, endPoint y: 147, distance: 22.7
click at [185, 147] on div "Is flying the best way to travel long distances? Why or why not? Preparation Ti…" at bounding box center [147, 158] width 211 height 51
drag, startPoint x: 179, startPoint y: 148, endPoint x: 206, endPoint y: 145, distance: 27.3
click at [206, 145] on span "Is flying the best way to travel long distances? Why or why not?" at bounding box center [148, 145] width 172 height 8
click at [207, 145] on span "Is flying the best way to travel long distances? Why or why not?" at bounding box center [148, 145] width 172 height 8
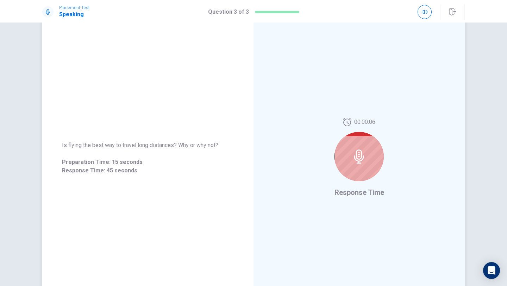
click at [207, 145] on span "Is flying the best way to travel long distances? Why or why not?" at bounding box center [148, 145] width 172 height 8
click at [505, 153] on div "Is flying the best way to travel long distances? Why or why not? Preparation Ti…" at bounding box center [253, 155] width 507 height 264
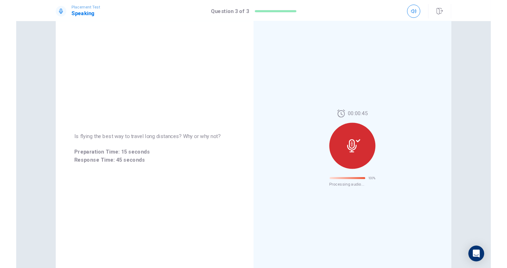
scroll to position [0, 0]
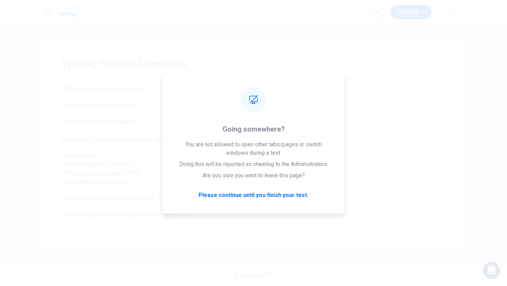
click at [19, 84] on div "Writing Section Directions Write about your opinion on a topic. Important thing…" at bounding box center [253, 155] width 507 height 264
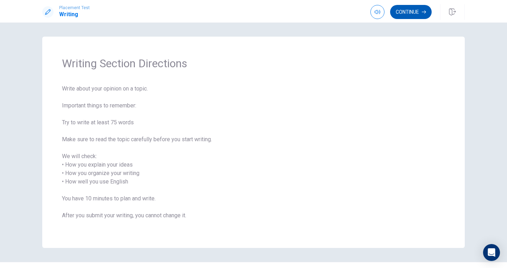
click at [413, 12] on button "Continue" at bounding box center [411, 12] width 42 height 14
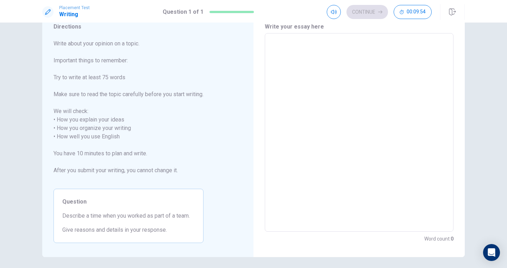
scroll to position [19, 0]
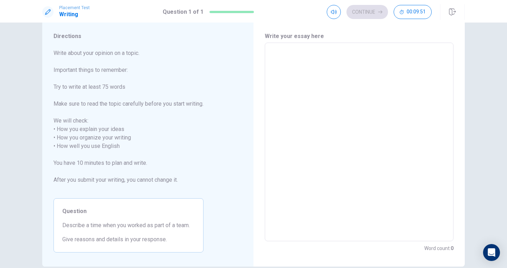
click at [316, 85] on textarea at bounding box center [359, 142] width 179 height 187
click at [316, 84] on textarea at bounding box center [359, 142] width 179 height 187
click at [284, 49] on textarea at bounding box center [359, 142] width 179 height 187
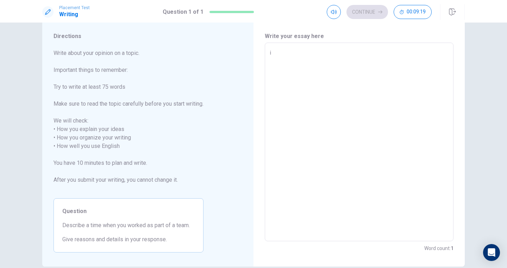
type textarea "i"
type textarea "x"
type textarea "i"
type textarea "x"
type textarea "i"
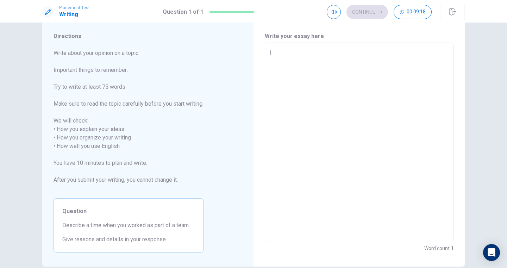
type textarea "x"
type textarea "I"
type textarea "x"
type textarea "I"
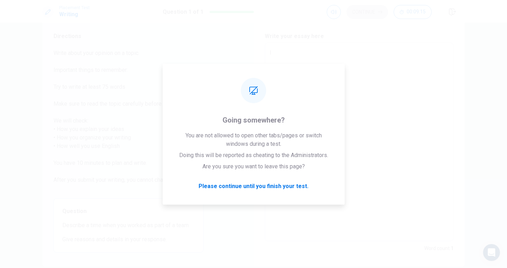
type textarea "x"
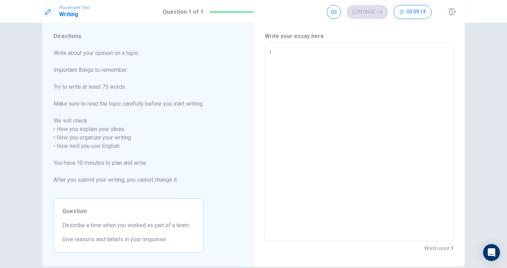
click at [371, 73] on textarea "I" at bounding box center [359, 142] width 179 height 187
type textarea "I"
type textarea "x"
type textarea "m"
type textarea "x"
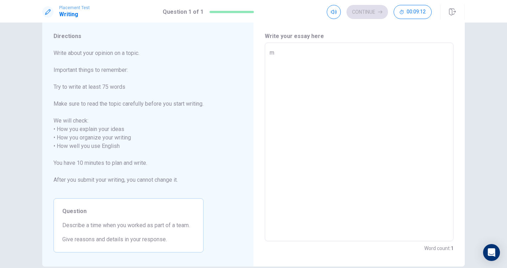
type textarea "my"
type textarea "x"
type textarea "m"
type textarea "x"
type textarea "M"
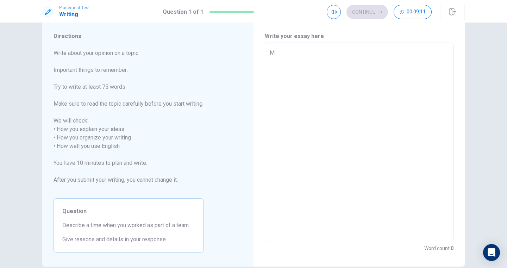
type textarea "x"
type textarea "My"
type textarea "x"
type textarea "My"
type textarea "x"
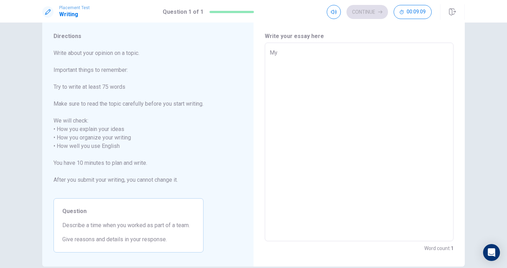
type textarea "My o"
type textarea "x"
type textarea "My op"
type textarea "x"
type textarea "My opi"
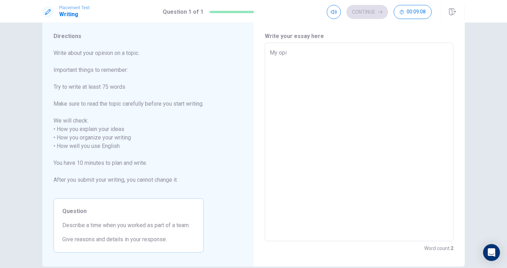
type textarea "x"
type textarea "My opio"
type textarea "x"
type textarea "My opi"
type textarea "x"
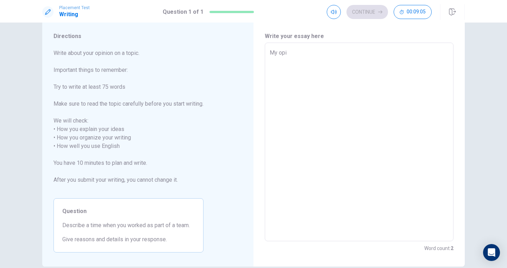
type textarea "My opin"
type textarea "x"
type textarea "My opini"
type textarea "x"
type textarea "My opinio"
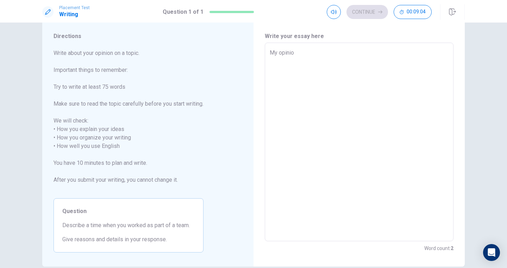
type textarea "x"
type textarea "My opinion"
type textarea "x"
type textarea "My opinion"
type textarea "x"
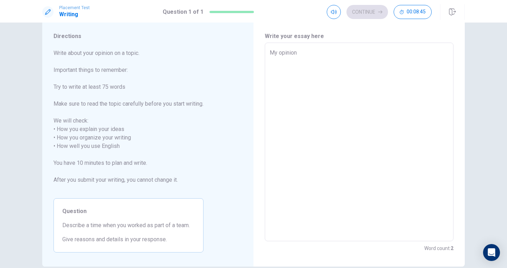
type textarea "My opinion o"
type textarea "x"
type textarea "My opinion on"
type textarea "x"
type textarea "My opinion on"
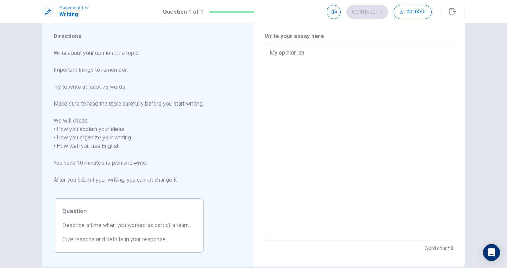
type textarea "x"
type textarea "My opinion on a"
type textarea "x"
type textarea "My opinion on a"
type textarea "x"
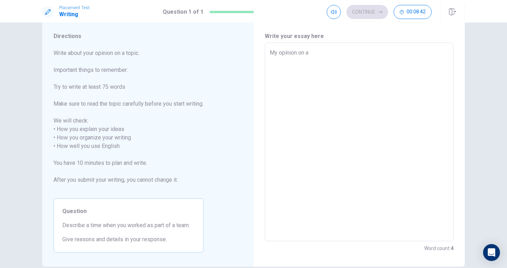
type textarea "My opinion on a t"
type textarea "x"
type textarea "My opinion on a to"
type textarea "x"
type textarea "My opinion on a top"
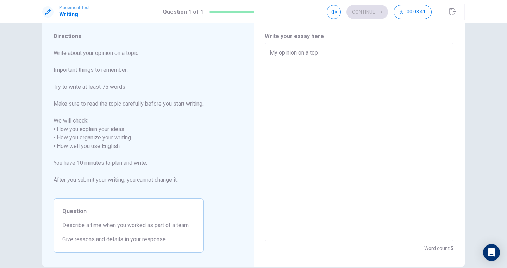
type textarea "x"
type textarea "My opinion on a topi"
type textarea "x"
type textarea "My opinion on a topic"
type textarea "x"
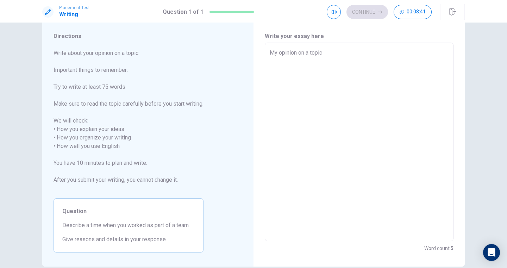
type textarea "My opinion on a topic"
drag, startPoint x: 297, startPoint y: 53, endPoint x: 282, endPoint y: 53, distance: 14.8
click at [281, 53] on textarea "My opinion on a topic" at bounding box center [359, 142] width 179 height 187
click at [279, 53] on textarea "My opinion on a topic" at bounding box center [359, 142] width 179 height 187
drag, startPoint x: 279, startPoint y: 53, endPoint x: 304, endPoint y: 53, distance: 25.0
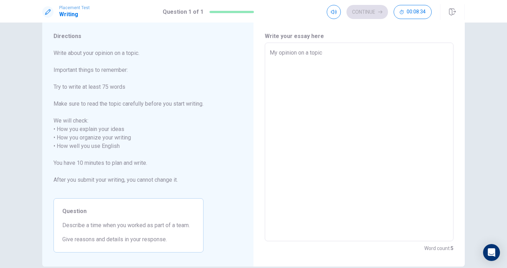
click at [304, 53] on textarea "My opinion on a topic" at bounding box center [359, 142] width 179 height 187
click at [301, 53] on textarea "My opinion on a topic" at bounding box center [359, 142] width 179 height 187
drag, startPoint x: 298, startPoint y: 54, endPoint x: 279, endPoint y: 54, distance: 19.0
click at [279, 54] on textarea "My opinion on a topic" at bounding box center [359, 142] width 179 height 187
click at [283, 86] on textarea "My opinion on a topic" at bounding box center [359, 142] width 179 height 187
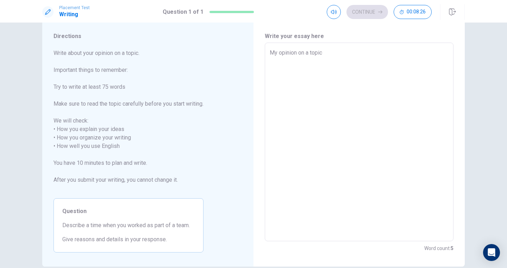
scroll to position [18, 0]
click at [348, 58] on textarea "My opinion on a topic" at bounding box center [359, 142] width 179 height 187
click at [318, 101] on textarea "My opinion on a topic" at bounding box center [359, 142] width 179 height 187
click at [364, 81] on textarea "My opinion on a topic" at bounding box center [359, 142] width 179 height 187
click at [359, 123] on textarea "My opinion on a topic" at bounding box center [359, 142] width 179 height 187
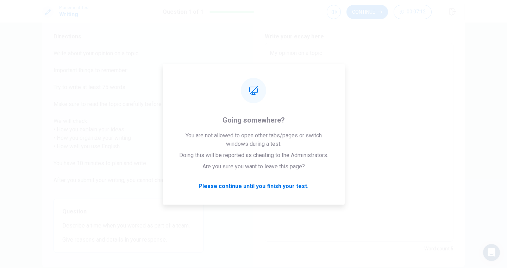
click at [409, 136] on textarea "My opinion on a topic" at bounding box center [359, 142] width 179 height 187
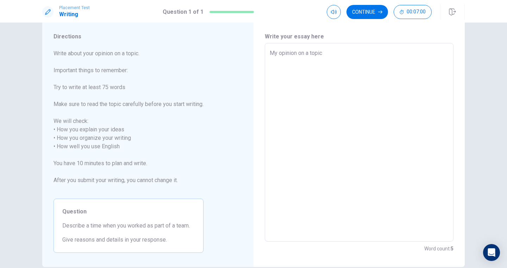
click at [350, 73] on textarea "My opinion on a topic" at bounding box center [359, 142] width 179 height 187
type textarea "x"
type textarea "My opinion on a topic ,"
type textarea "x"
type textarea "My opinion on a topic ,i"
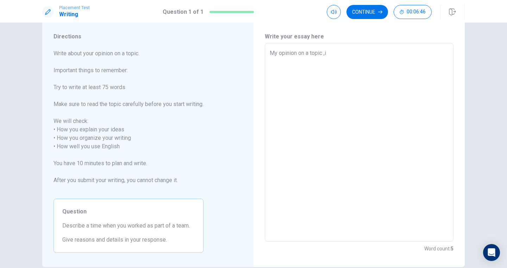
type textarea "x"
type textarea "My opinion on a topic ,i"
type textarea "x"
type textarea "My opinion on a topic ,i u"
type textarea "x"
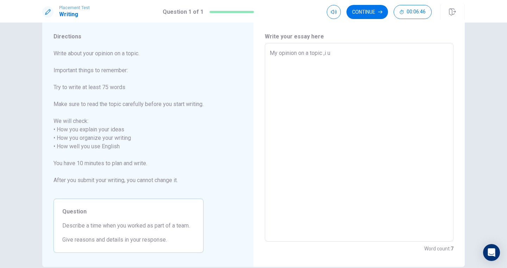
type textarea "My opinion on a topic ,i [GEOGRAPHIC_DATA]"
type textarea "x"
type textarea "My opinion on a topic ,i usu"
type textarea "x"
type textarea "My opinion on a topic ,i usua"
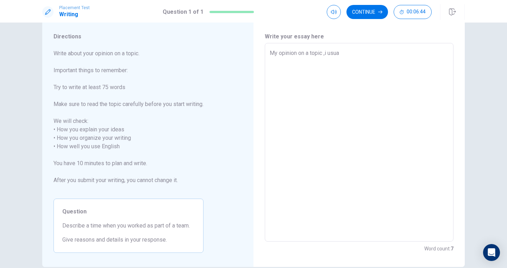
type textarea "x"
type textarea "My opinion on a topic ,i usual"
type textarea "x"
type textarea "My opinion on a topic ,i usuall"
type textarea "x"
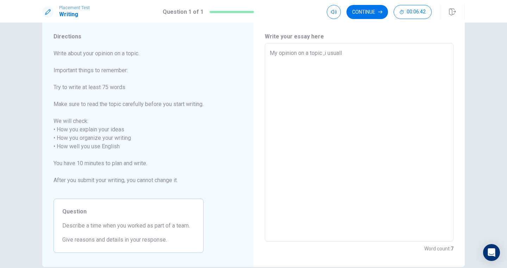
type textarea "My opinion on a topic ,i usually"
type textarea "x"
type textarea "My opinion on a topic ,i usually"
click at [417, 95] on textarea "My opinion on a topic ,i usually" at bounding box center [359, 142] width 179 height 187
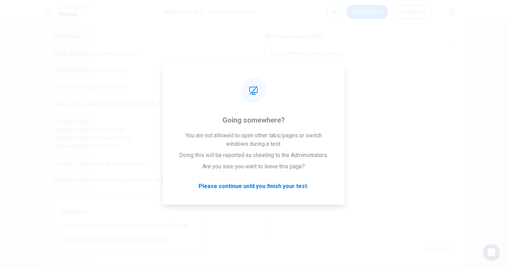
click at [430, 89] on textarea "My opinion on a topic ,i usually" at bounding box center [359, 142] width 179 height 187
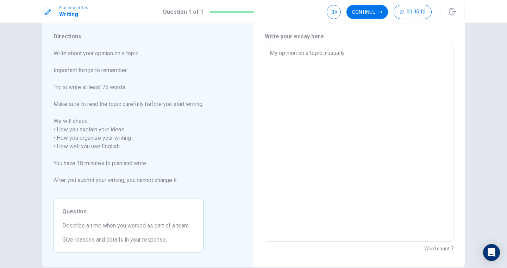
click at [415, 72] on textarea "My opinion on a topic ,i usually" at bounding box center [359, 142] width 179 height 187
type textarea "x"
type textarea "My opinion on a topic ,i usually"
type textarea "x"
type textarea "My opinion on a topic ,i usually u"
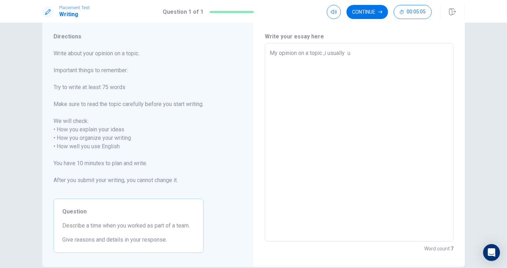
type textarea "x"
type textarea "My opinion on a topic ,i usually us"
type textarea "x"
type textarea "My opinion on a topic ,i usually use"
type textarea "x"
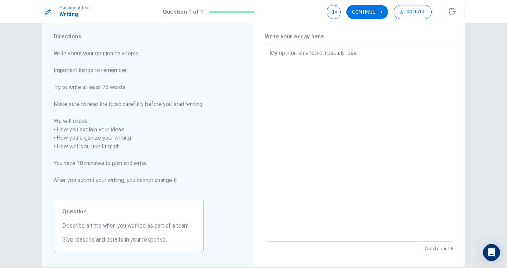
type textarea "My opinion on a topic ,i usually use"
type textarea "x"
type textarea "My opinion on a topic ,i usually use t"
type textarea "x"
type textarea "My opinion on a topic ,i usually use ti"
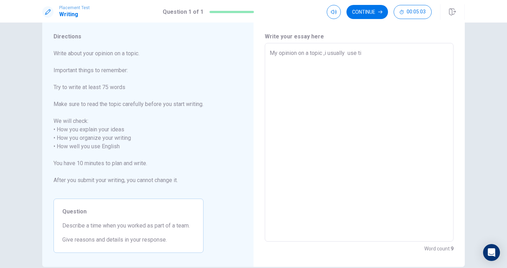
type textarea "x"
type textarea "My opinion on a topic ,i usually use [PERSON_NAME]"
type textarea "x"
type textarea "My opinion on a topic ,i usually use time"
type textarea "x"
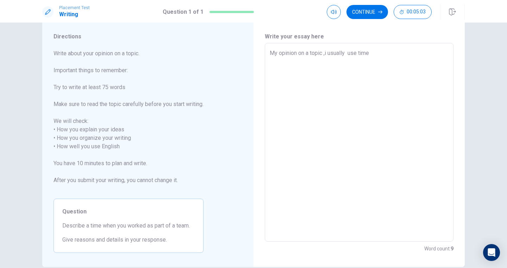
type textarea "My opinion on a topic ,i usually use time"
type textarea "x"
type textarea "My opinion on a topic ,i usually use time t"
type textarea "x"
type textarea "My opinion on a topic ,i usually use time to"
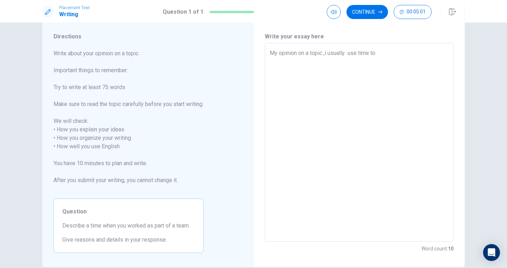
type textarea "x"
type textarea "My opinion on a topic ,i usually use time to"
type textarea "x"
type textarea "My opinion on a topic ,i usually use time to r"
type textarea "x"
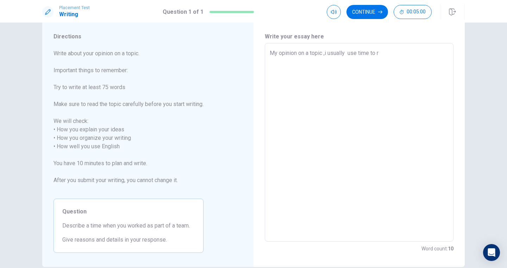
type textarea "My opinion on a topic ,i usually use time to re"
type textarea "x"
type textarea "My opinion on a topic ,i usually use time to res"
type textarea "x"
type textarea "My opinion on a topic ,i usually use time to rese"
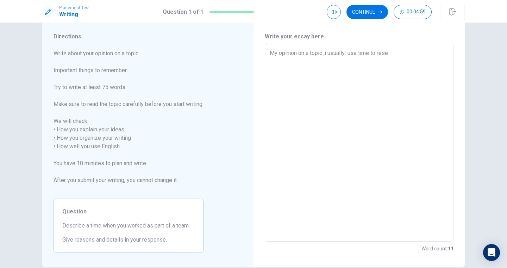
type textarea "x"
type textarea "My opinion on a topic ,i usually use time to [PERSON_NAME]"
type textarea "x"
type textarea "My opinion on a topic ,i usually use time to resera"
type textarea "x"
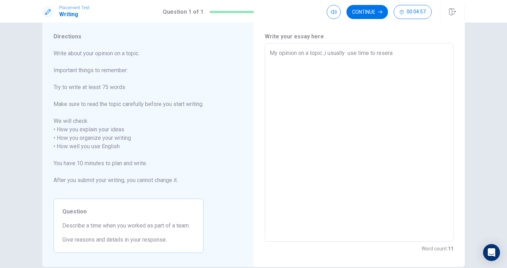
type textarea "My opinion on a topic ,i usually use time to [PERSON_NAME]"
type textarea "x"
type textarea "My opinion on a topic ,i usually use time to rese"
type textarea "x"
type textarea "My opinion on a topic ,i usually use time to resea"
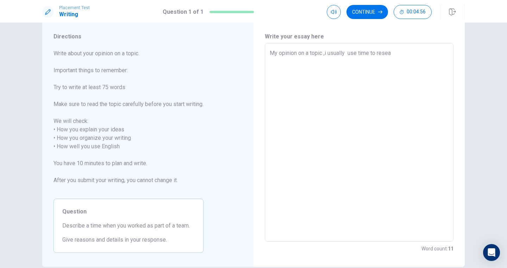
type textarea "x"
type textarea "My opinion on a topic ,i usually use time to resear"
type textarea "x"
type textarea "My opinion on a topic ,i usually use time to researc"
type textarea "x"
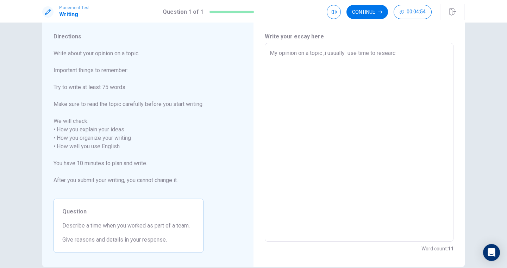
type textarea "My opinion on a topic ,i usually use time to research"
type textarea "x"
type textarea "My opinion on a topic ,i usually use time to research"
type textarea "x"
type textarea "My opinion on a topic ,i usually use time to research t"
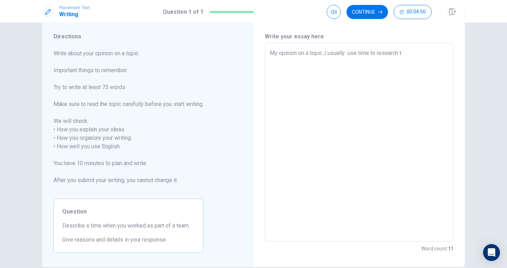
type textarea "x"
type textarea "My opinion on a topic ,i usually use time to research th"
type textarea "x"
type textarea "My opinion on a topic ,i usually use time to research the"
type textarea "x"
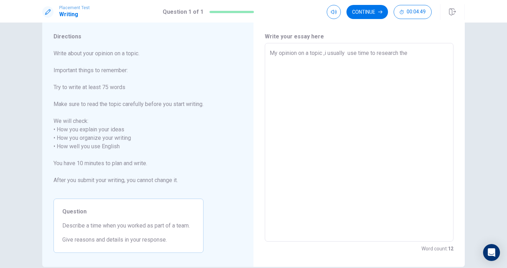
type textarea "My opinion on a topic ,i usually use time to research the"
type textarea "x"
type textarea "My opinion on a topic ,i usually use time to research the q"
type textarea "x"
type textarea "My opinion on a topic ,i usually use time to research the qu"
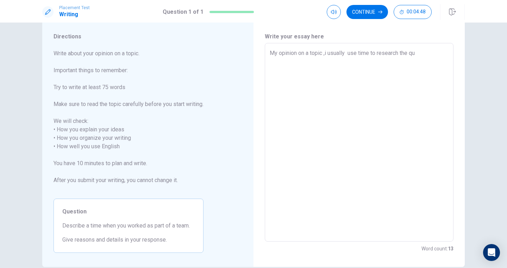
type textarea "x"
type textarea "My opinion on a topic ,i usually use time to research the que"
type textarea "x"
type textarea "My opinion on a topic ,i usually use time to research the ques"
type textarea "x"
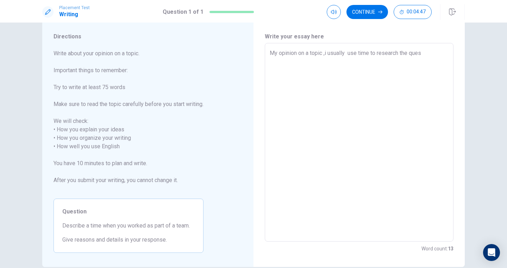
type textarea "My opinion on a topic ,i usually use time to research the quest"
type textarea "x"
type textarea "My opinion on a topic ,i usually use time to research the questi"
type textarea "x"
type textarea "My opinion on a topic ,i usually use time to research the questio"
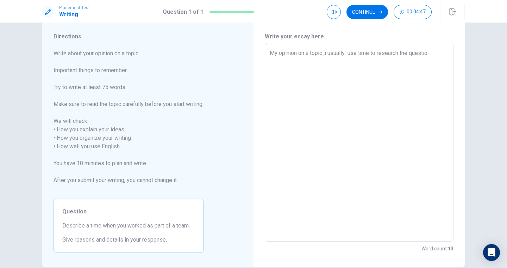
type textarea "x"
type textarea "My opinion on a topic ,i usually use time to research the question"
type textarea "x"
type textarea "My opinion on a topic ,i usually use time to research the question"
type textarea "x"
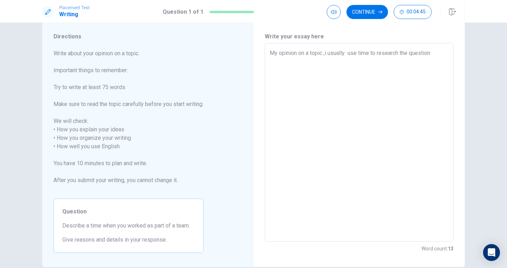
type textarea "My opinion on a topic ,i usually use time to research the question i"
type textarea "x"
type textarea "My opinion on a topic ,i usually use time to research the question in"
type textarea "x"
type textarea "My opinion on a topic ,i usually use time to research the question int"
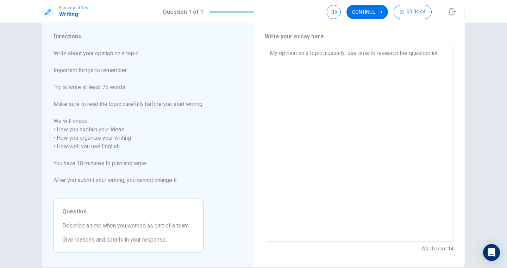
type textarea "x"
type textarea "My opinion on a topic ,i usually use time to research the question inth"
type textarea "x"
type textarea "My opinion on a topic ,i usually use time to research the question inthe"
type textarea "x"
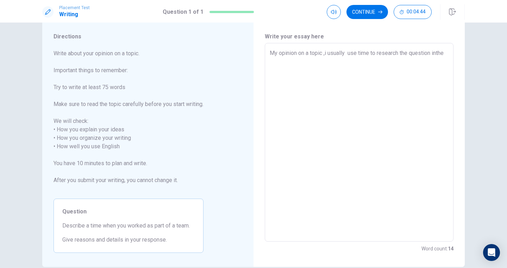
type textarea "My opinion on a topic ,i usually use time to research the question inthe"
type textarea "x"
type textarea "My opinion on a topic ,i usually use time to research the question inthe i"
type textarea "x"
type textarea "My opinion on a topic ,i usually use time to research the question inthe in"
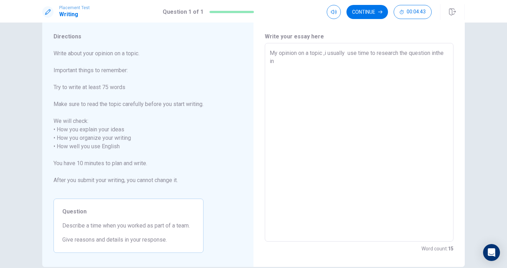
type textarea "x"
type textarea "My opinion on a topic ,i usually use time to research the question inthe int"
type textarea "x"
type textarea "My opinion on a topic ,i usually use time to research the question inthe inte"
type textarea "x"
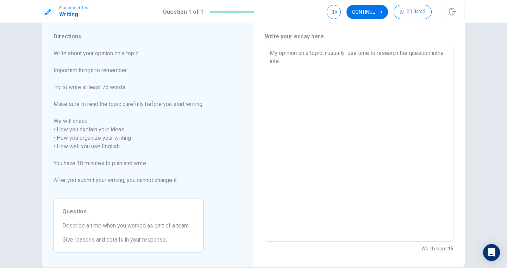
type textarea "My opinion on a topic ,i usually use time to research the question inthe inter"
type textarea "x"
type textarea "My opinion on a topic ,i usually use time to research the question inthe intern"
type textarea "x"
type textarea "My opinion on a topic ,i usually use time to research the question inthe interne"
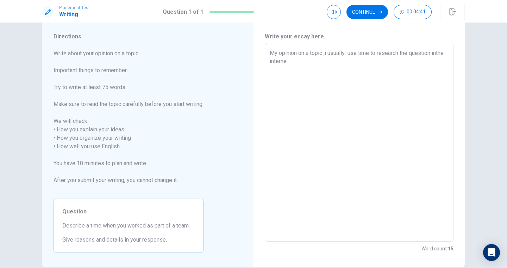
type textarea "x"
type textarea "My opinion on a topic ,i usually use time to research the question inthe intern…"
type textarea "x"
type textarea "My opinion on a topic ,i usually use time to research the question inthe intern…"
type textarea "x"
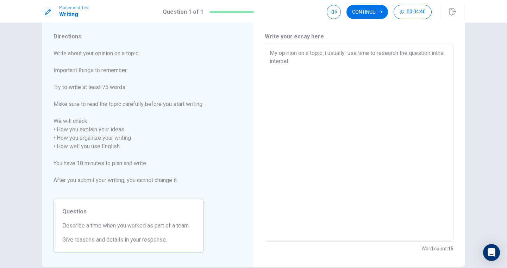
type textarea "My opinion on a topic ,i usually use time to research the question inthe intern…"
click at [275, 62] on textarea "My opinion on a topic ,i usually use time to research the question inthe intern…" at bounding box center [359, 142] width 179 height 187
click at [274, 64] on textarea "My opinion on a topic ,i usually use time to research the question inthe intern…" at bounding box center [359, 142] width 179 height 187
click at [300, 74] on textarea "My opinion on a topic ,i usually use time to research the question in the inter…" at bounding box center [359, 142] width 179 height 187
click at [310, 64] on textarea "My opinion on a topic ,i usually use time to research the question in the inter…" at bounding box center [359, 142] width 179 height 187
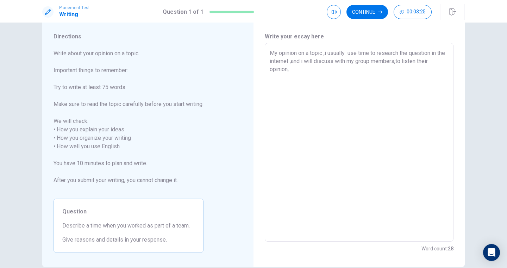
click at [407, 62] on textarea "My opinion on a topic ,i usually use time to research the question in the inter…" at bounding box center [359, 142] width 179 height 187
click at [320, 97] on textarea "My opinion on a topic ,i usually use time to research the question in the inter…" at bounding box center [359, 142] width 179 height 187
click at [392, 71] on textarea "My opinion on a topic ,i usually use time to research the question in the inter…" at bounding box center [359, 142] width 179 height 187
click at [396, 70] on textarea "My opinion on a topic ,i usually use time to research the question in the inter…" at bounding box center [359, 142] width 179 height 187
click at [429, 75] on textarea "My opinion on a topic ,i usually use time to research the question in the inter…" at bounding box center [359, 142] width 179 height 187
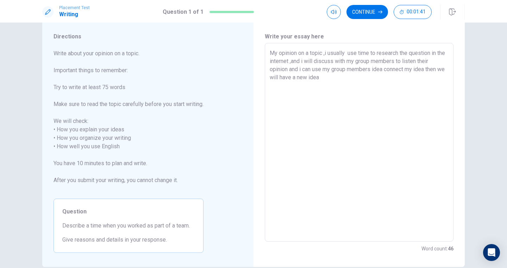
click at [344, 92] on textarea "My opinion on a topic ,i usually use time to research the question in the inter…" at bounding box center [359, 142] width 179 height 187
click at [428, 111] on textarea "My opinion on a topic ,i usually use time to research the question in the inter…" at bounding box center [359, 142] width 179 height 187
click at [466, 105] on div "Directions Write about your opinion on a topic. Important things to remember: T…" at bounding box center [253, 142] width 445 height 249
click at [444, 86] on textarea "My opinion on a topic ,i usually use time to research the question in the inter…" at bounding box center [359, 142] width 179 height 187
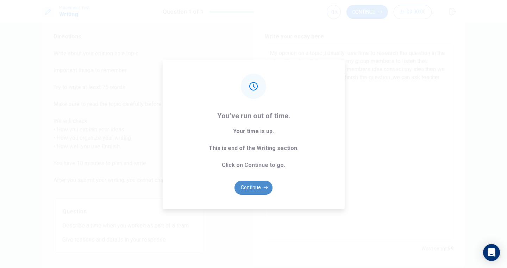
click at [258, 184] on button "Continue" at bounding box center [254, 188] width 38 height 14
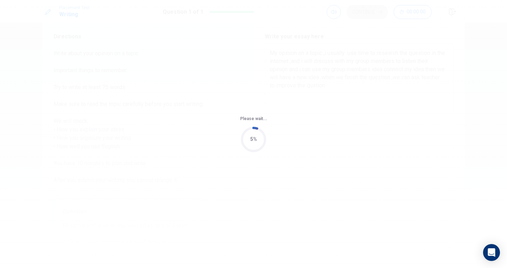
scroll to position [0, 0]
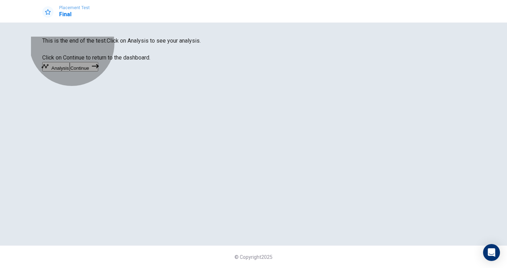
click at [98, 72] on button "Continue" at bounding box center [84, 67] width 29 height 10
